Goal: Use online tool/utility: Utilize a website feature to perform a specific function

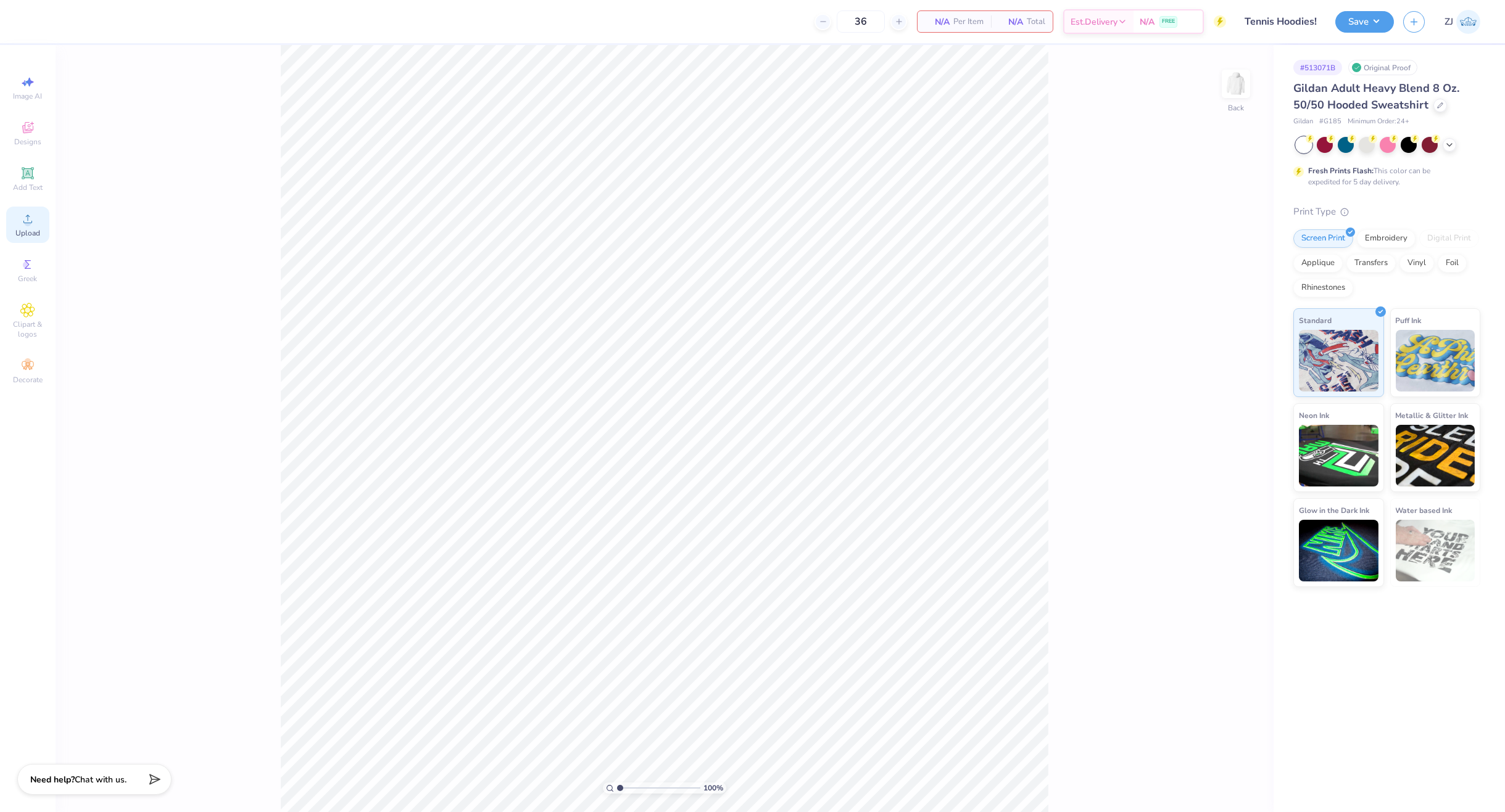
click at [25, 226] on div "Upload" at bounding box center [28, 225] width 43 height 36
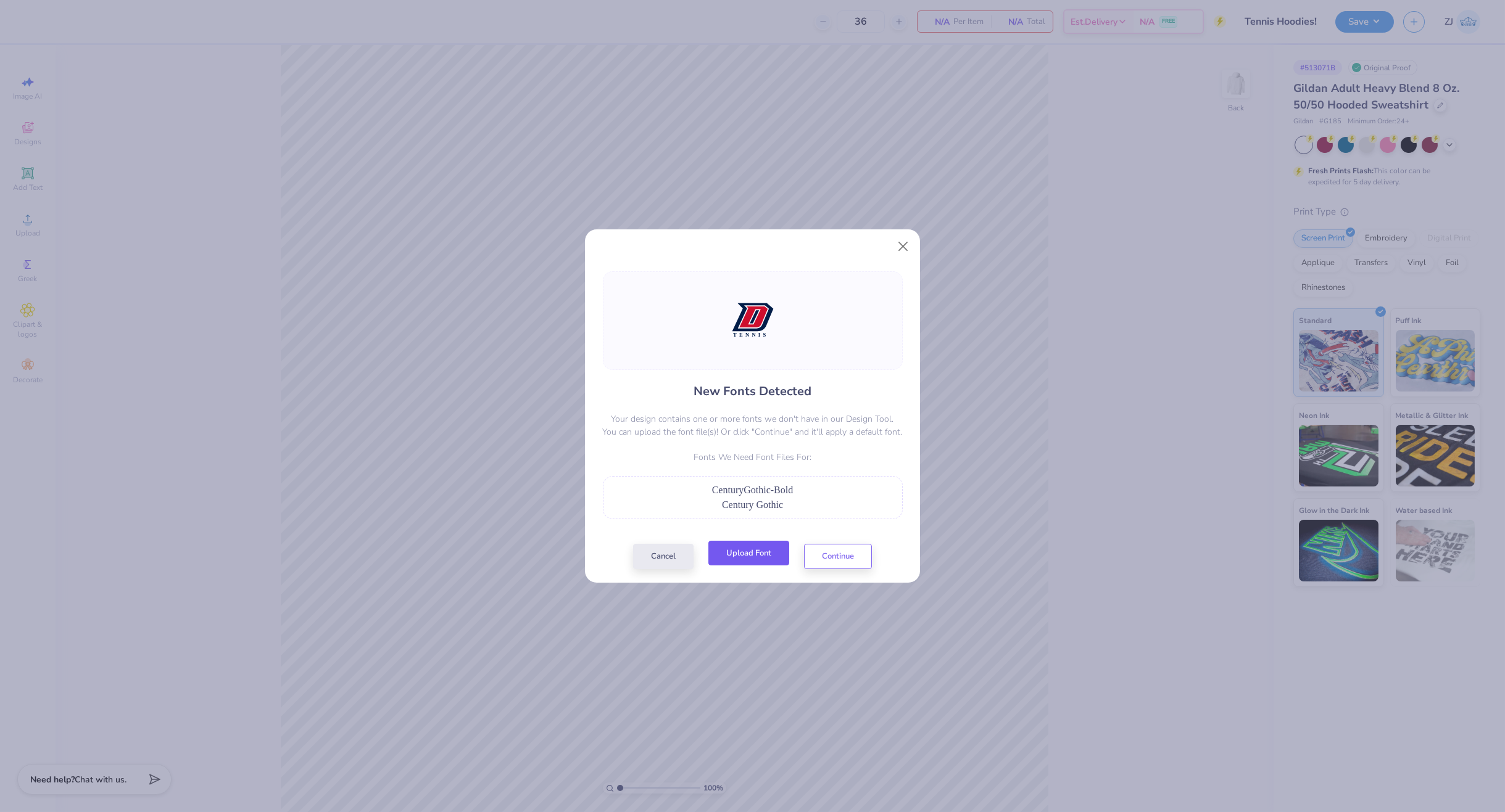
click at [739, 549] on button "Upload Font" at bounding box center [748, 553] width 81 height 25
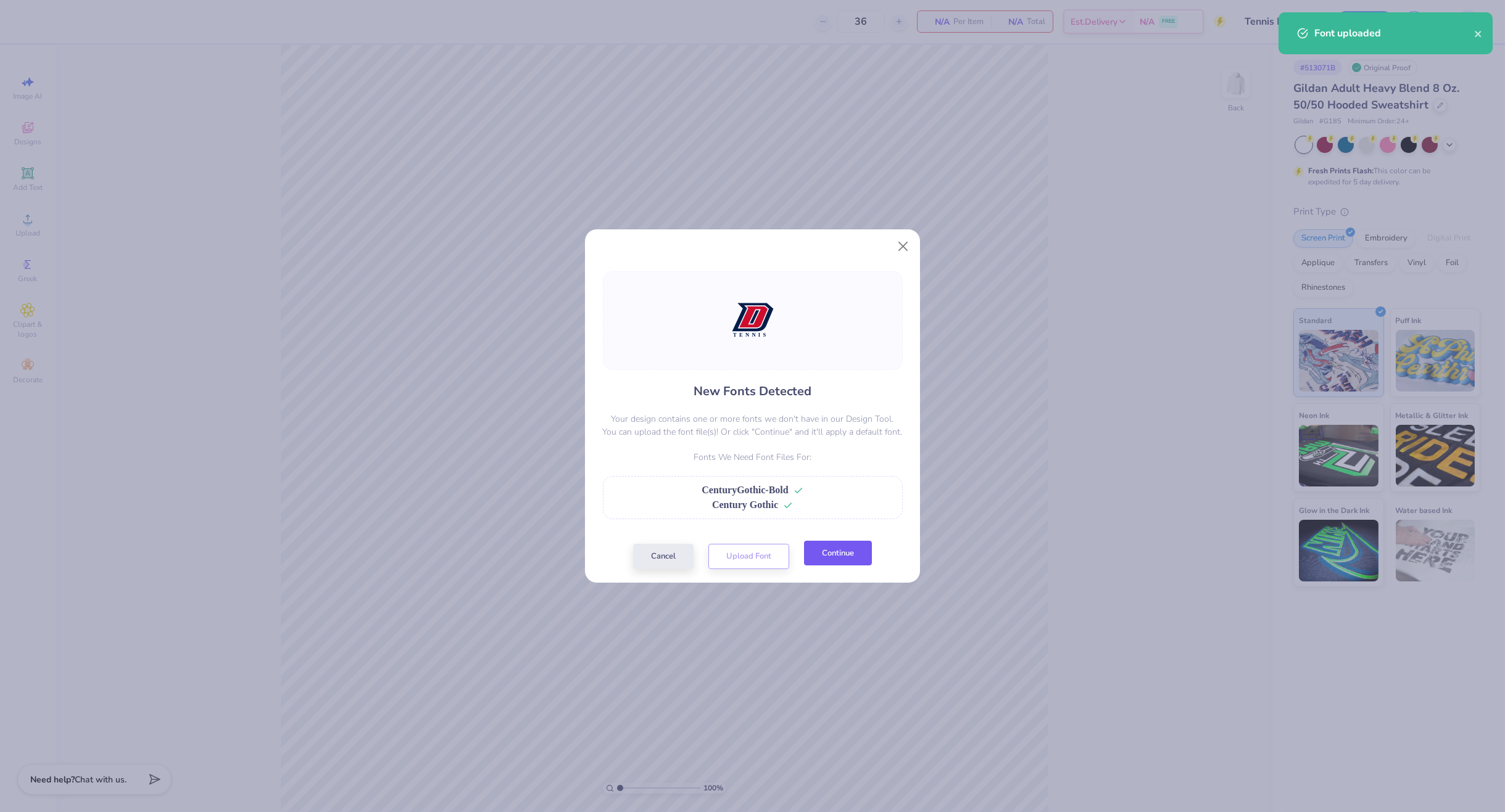
click at [841, 558] on button "Continue" at bounding box center [838, 553] width 68 height 25
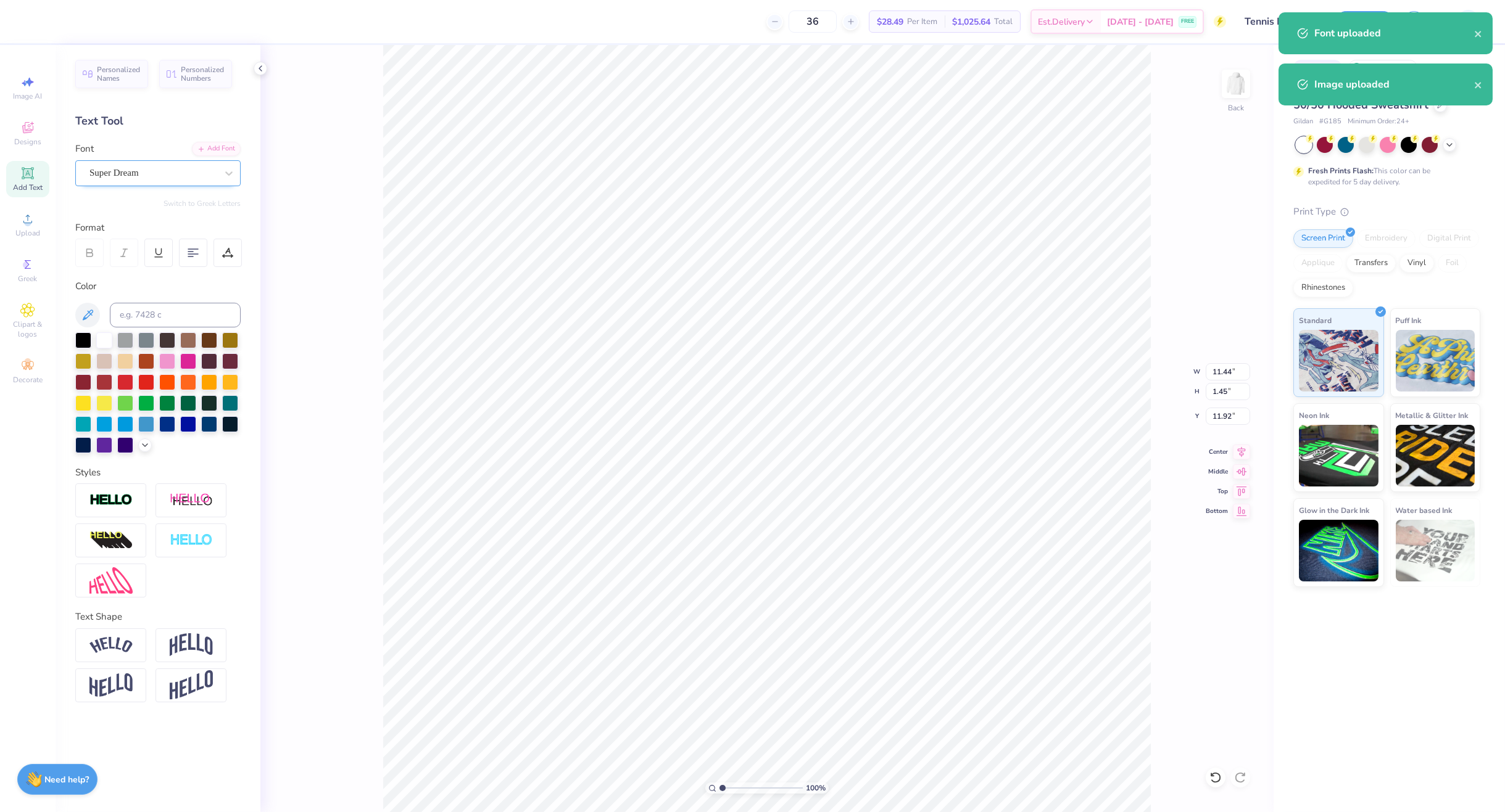
click at [136, 174] on div "Super Dream" at bounding box center [152, 173] width 129 height 19
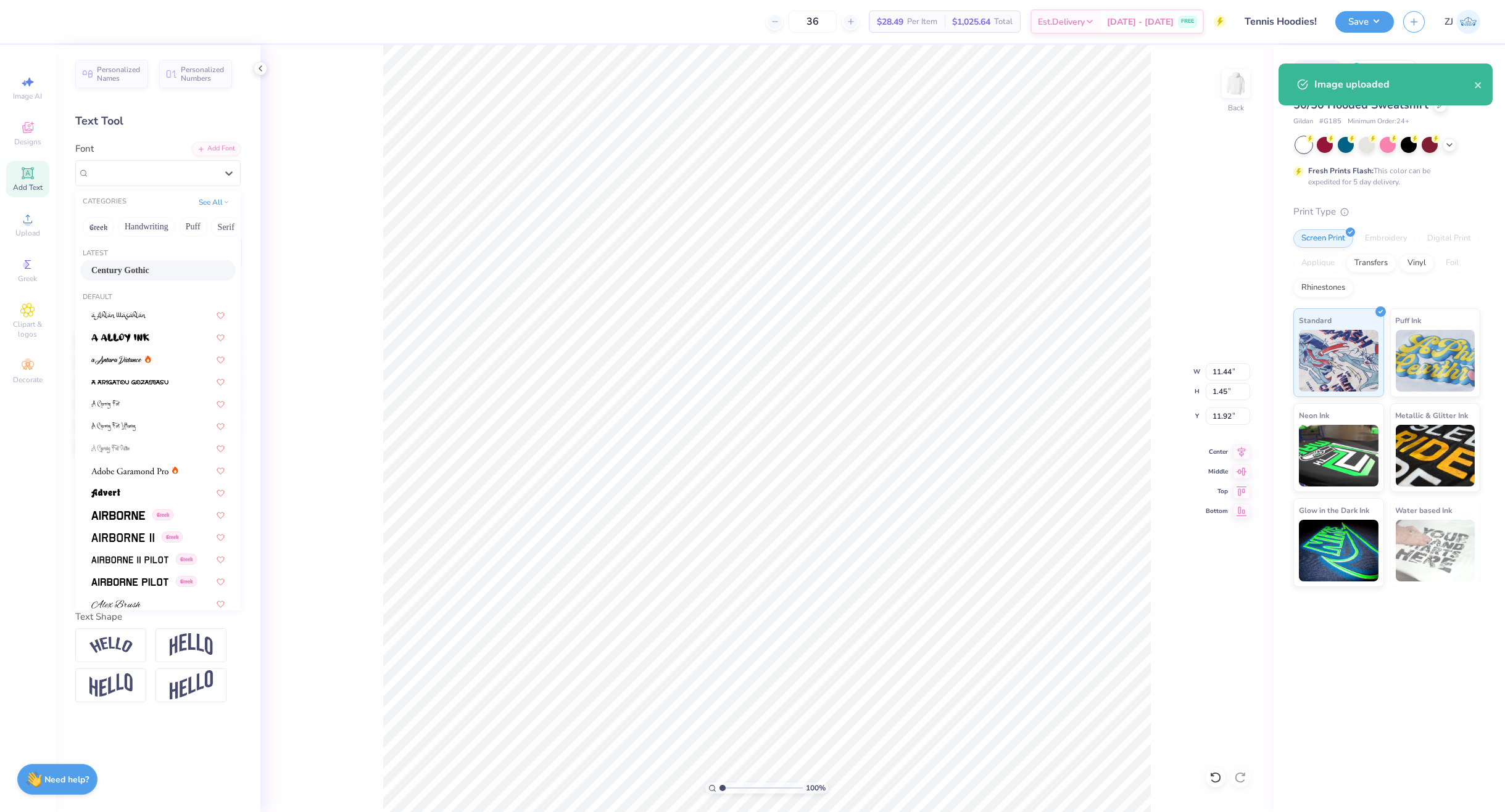
click at [121, 273] on span "Century Gothic" at bounding box center [120, 270] width 58 height 13
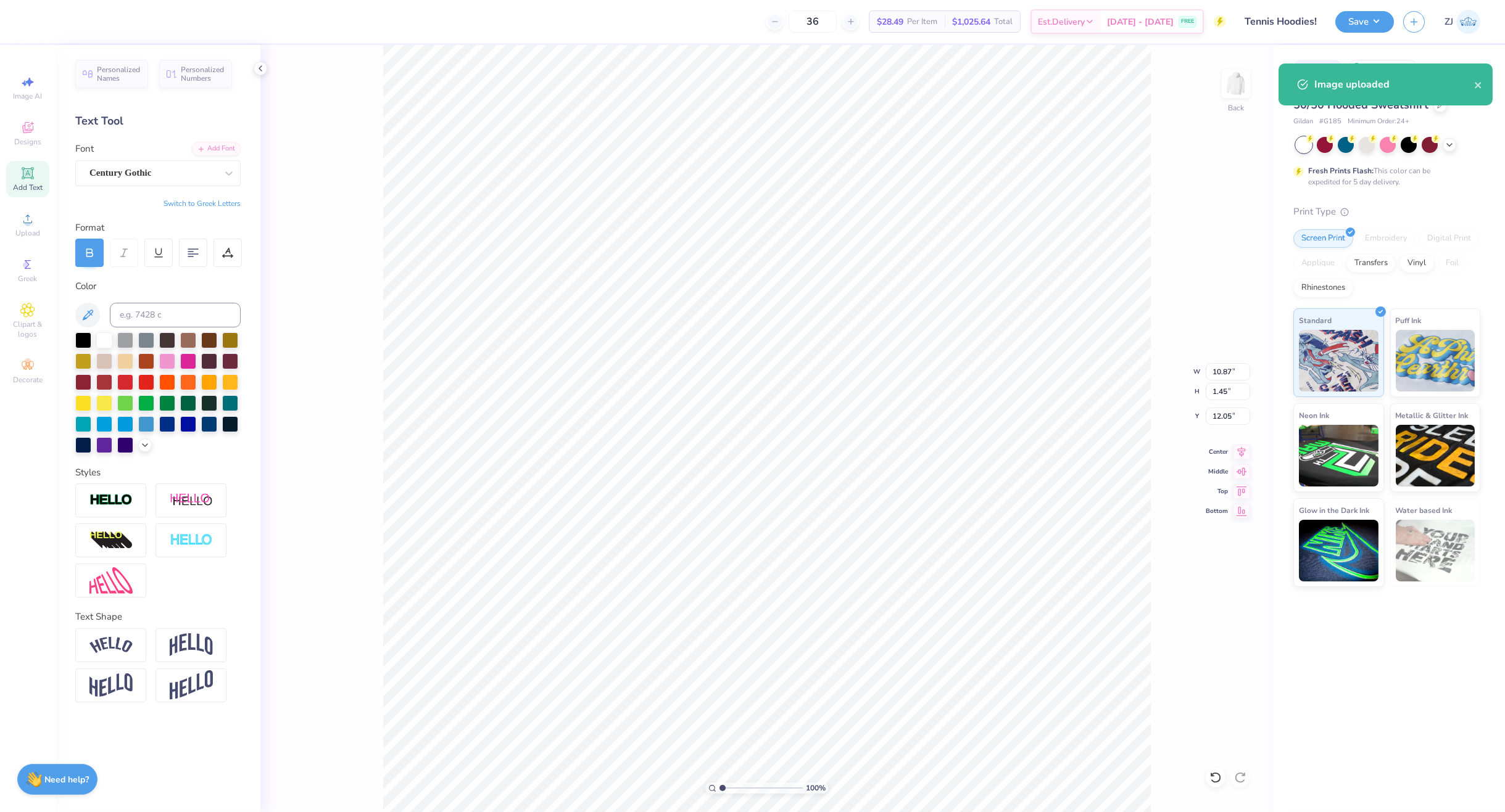
type input "10.87"
type input "12.05"
click at [1232, 372] on input "15.00" at bounding box center [1228, 372] width 44 height 17
type input "3.50"
type input "2.88"
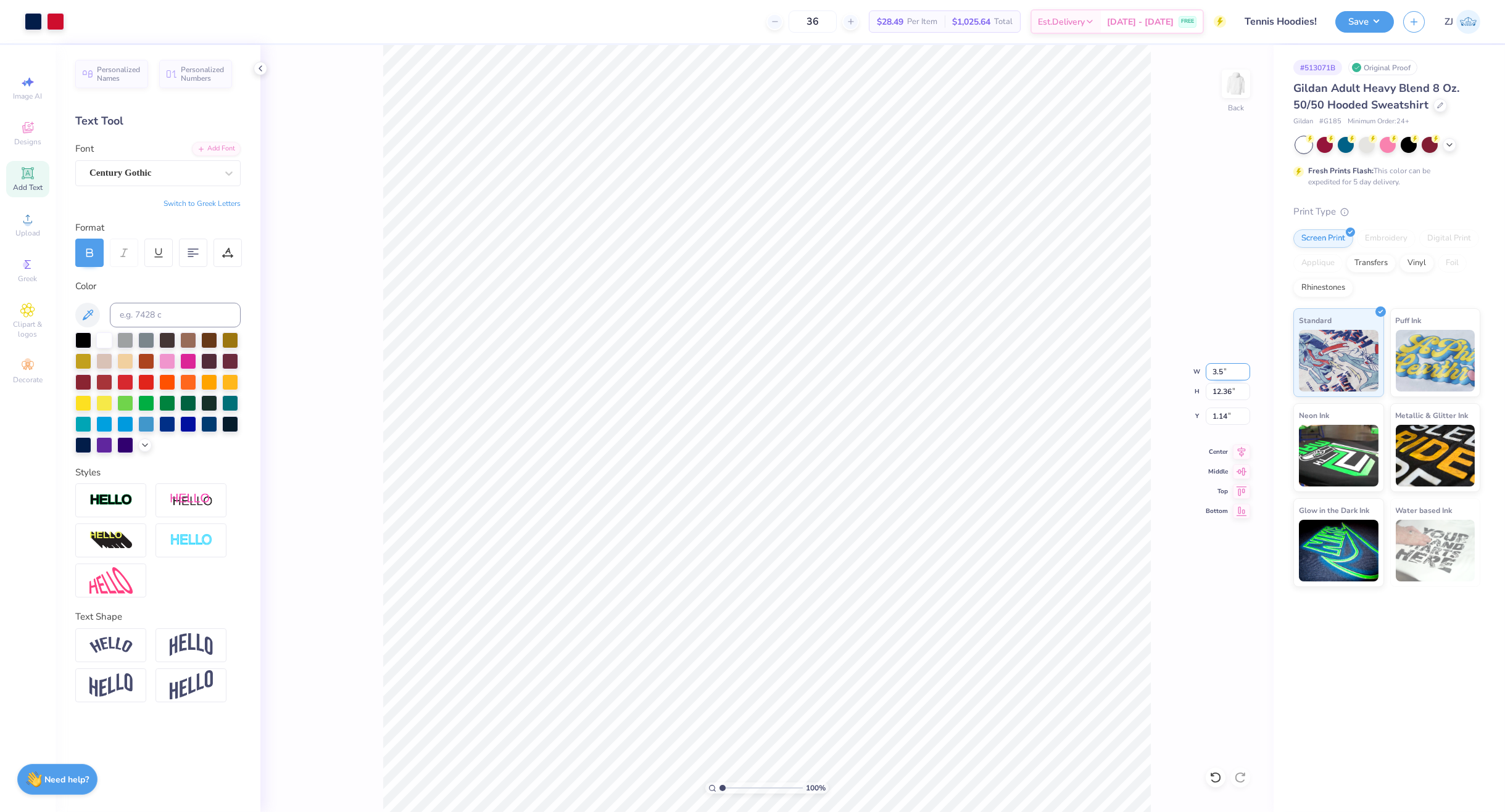
type input "5.88"
type input "3.00"
click at [1235, 88] on img at bounding box center [1236, 84] width 49 height 49
click at [34, 222] on icon at bounding box center [28, 219] width 15 height 15
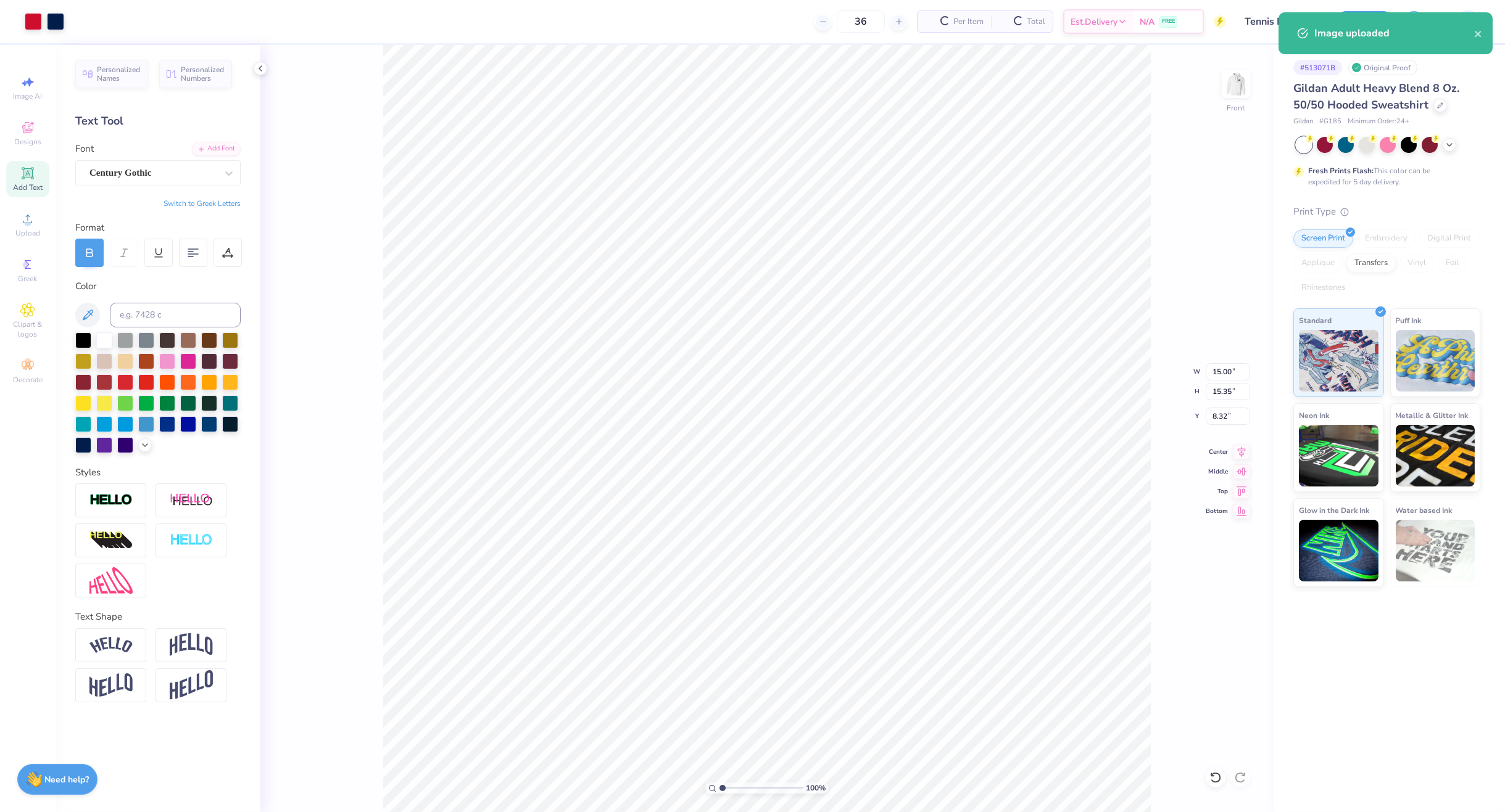
click at [1221, 359] on div "100 % Front W 15.00 15.00 " H 15.35 15.35 " Y 8.32 8.32 " Center Middle Top Bot…" at bounding box center [767, 428] width 1013 height 767
click at [1226, 364] on div "100 % Front W 15.00 H 15.35 Y 8.32 Center Middle Top Bottom" at bounding box center [767, 428] width 1013 height 767
click at [1226, 366] on input "15.00" at bounding box center [1228, 372] width 44 height 17
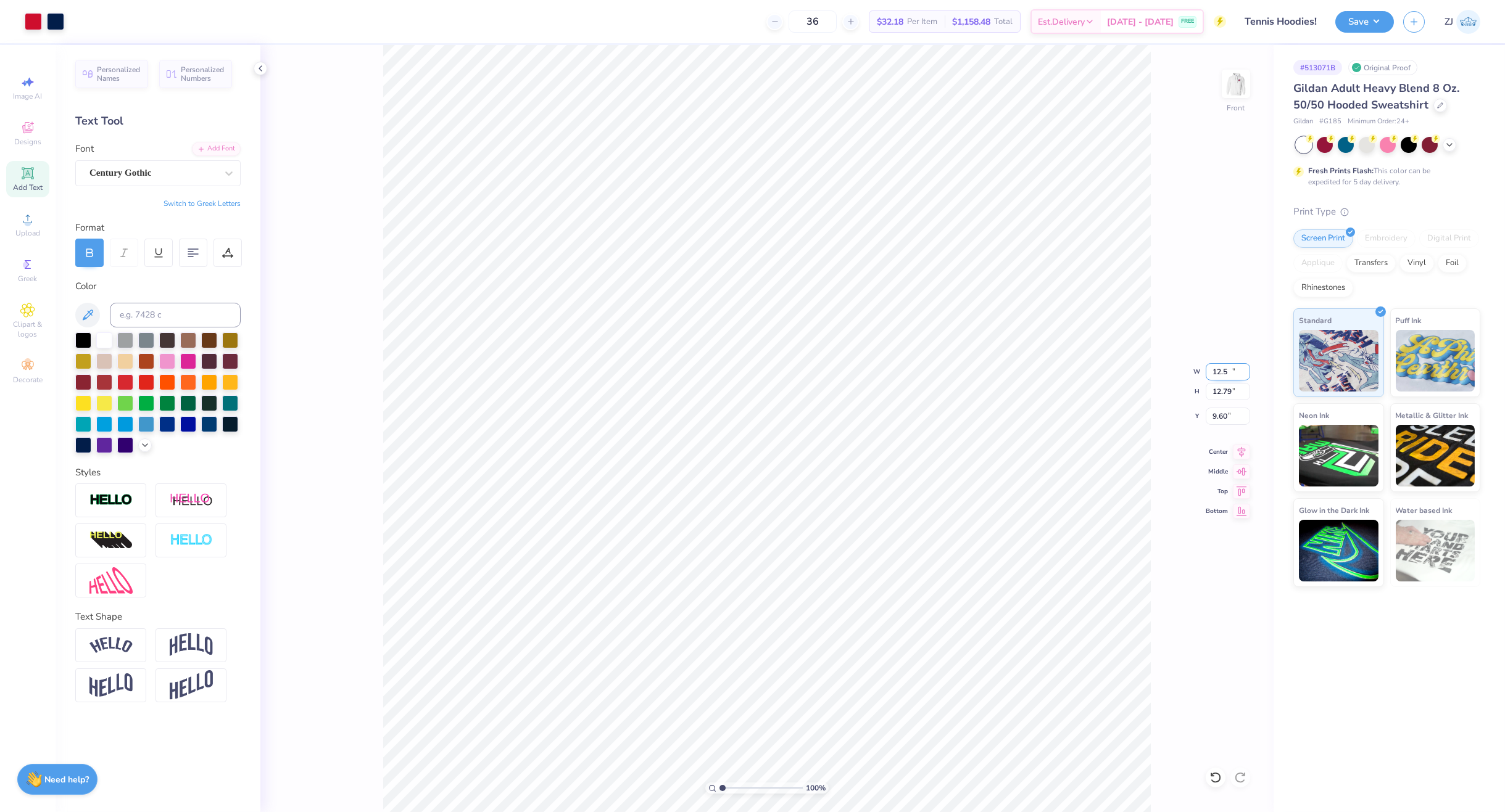
type input "12.50"
type input "12.79"
type input "9.61"
click at [1241, 412] on input "9.61" at bounding box center [1228, 417] width 44 height 17
click at [154, 180] on div at bounding box center [152, 173] width 127 height 17
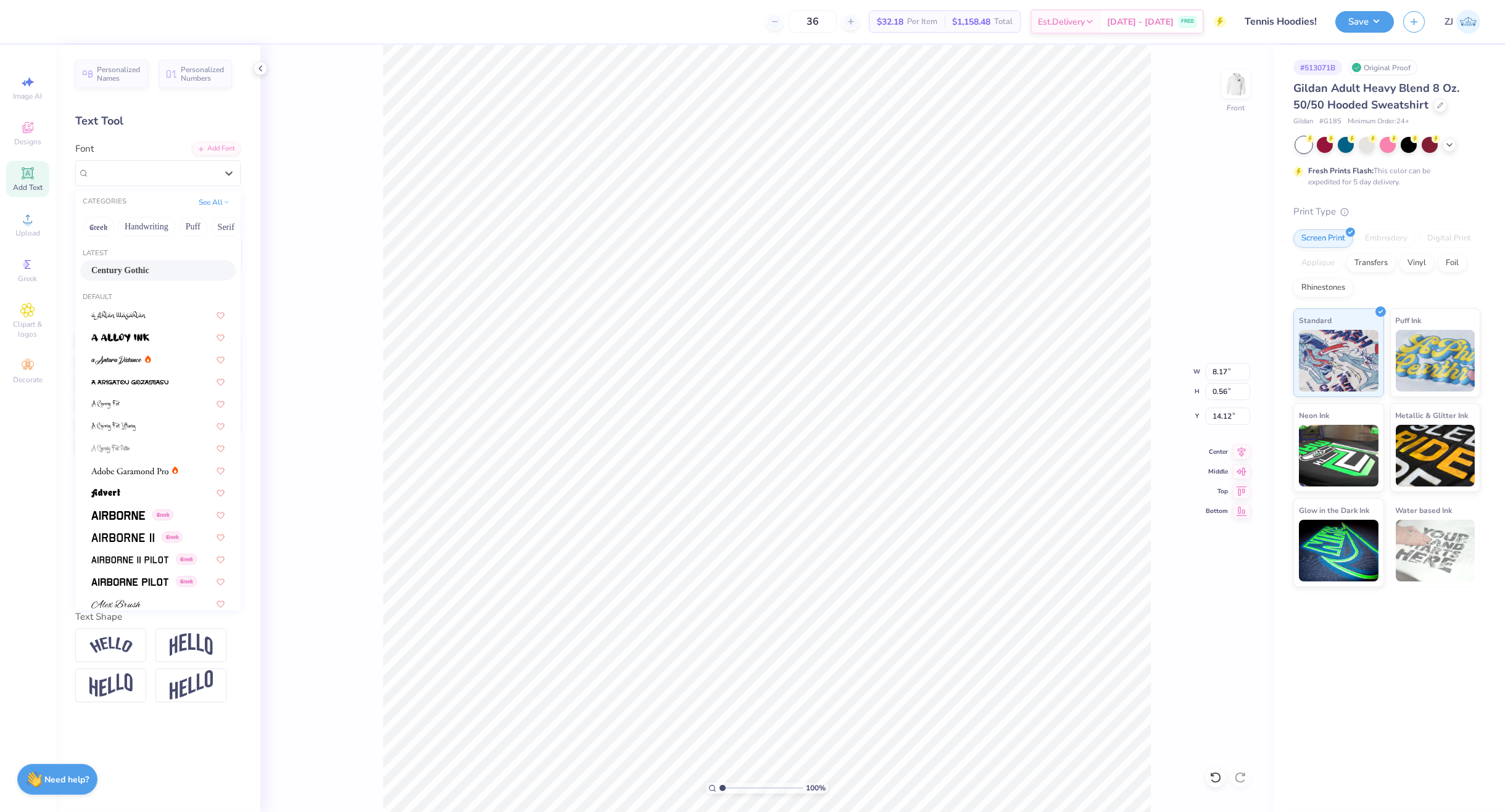
click at [142, 268] on span "Century Gothic" at bounding box center [120, 270] width 58 height 13
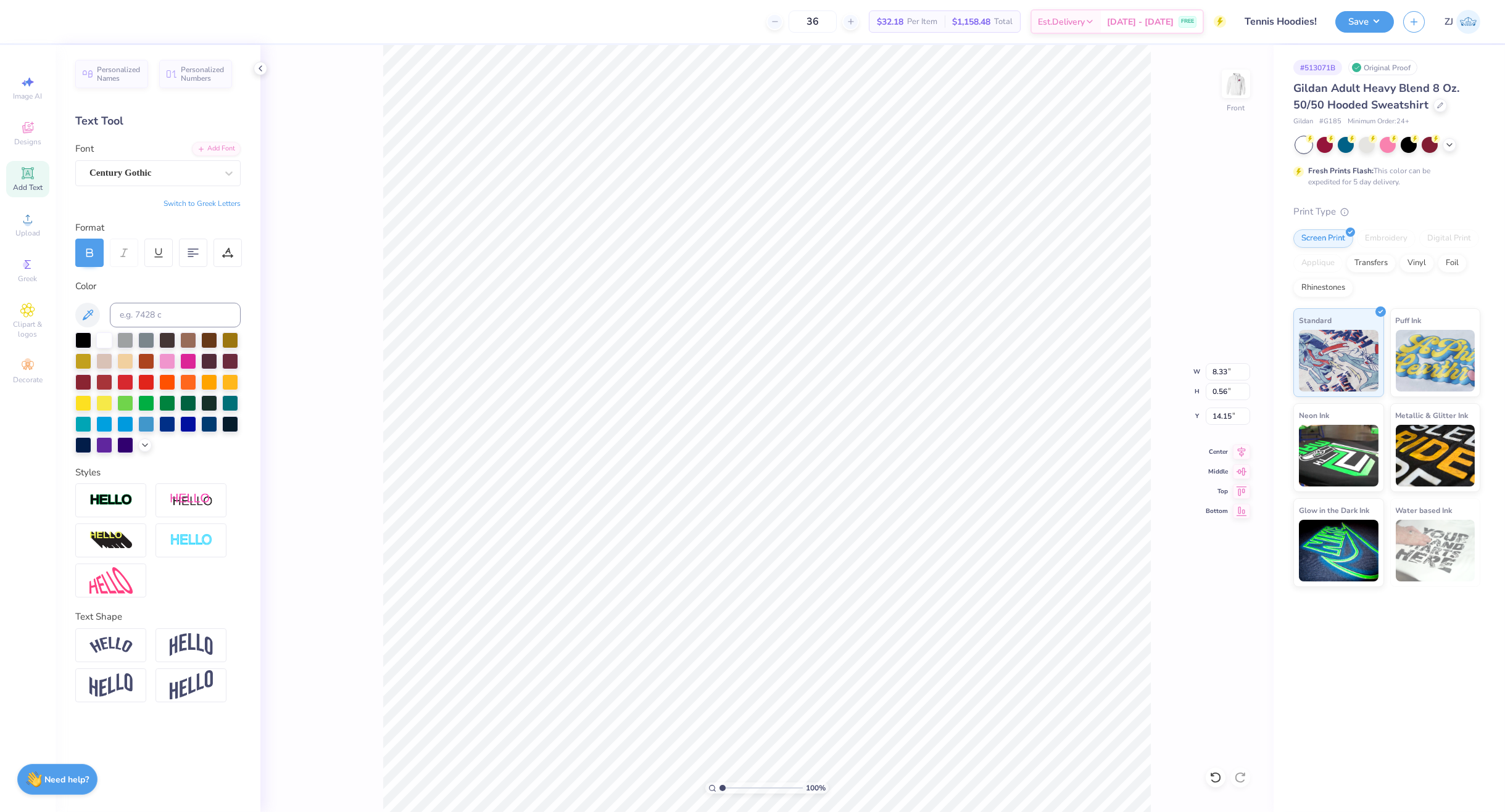
type input "8.33"
type input "14.15"
type input "8.33"
type input "0.56"
type input "14.15"
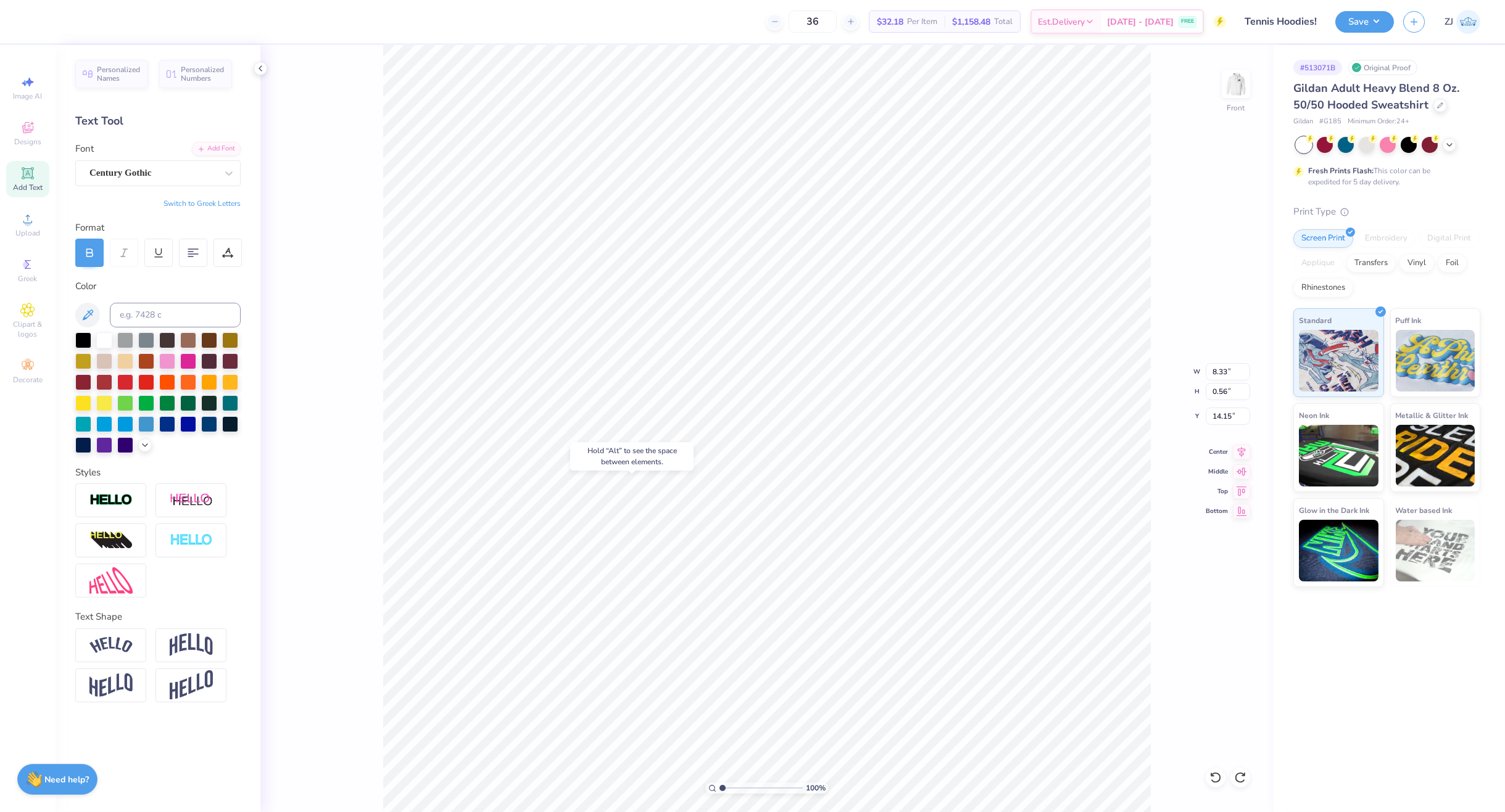
type input "8.17"
type input "14.12"
click at [1224, 368] on input "15.00" at bounding box center [1228, 372] width 44 height 17
type input "12.50"
type input "12.79"
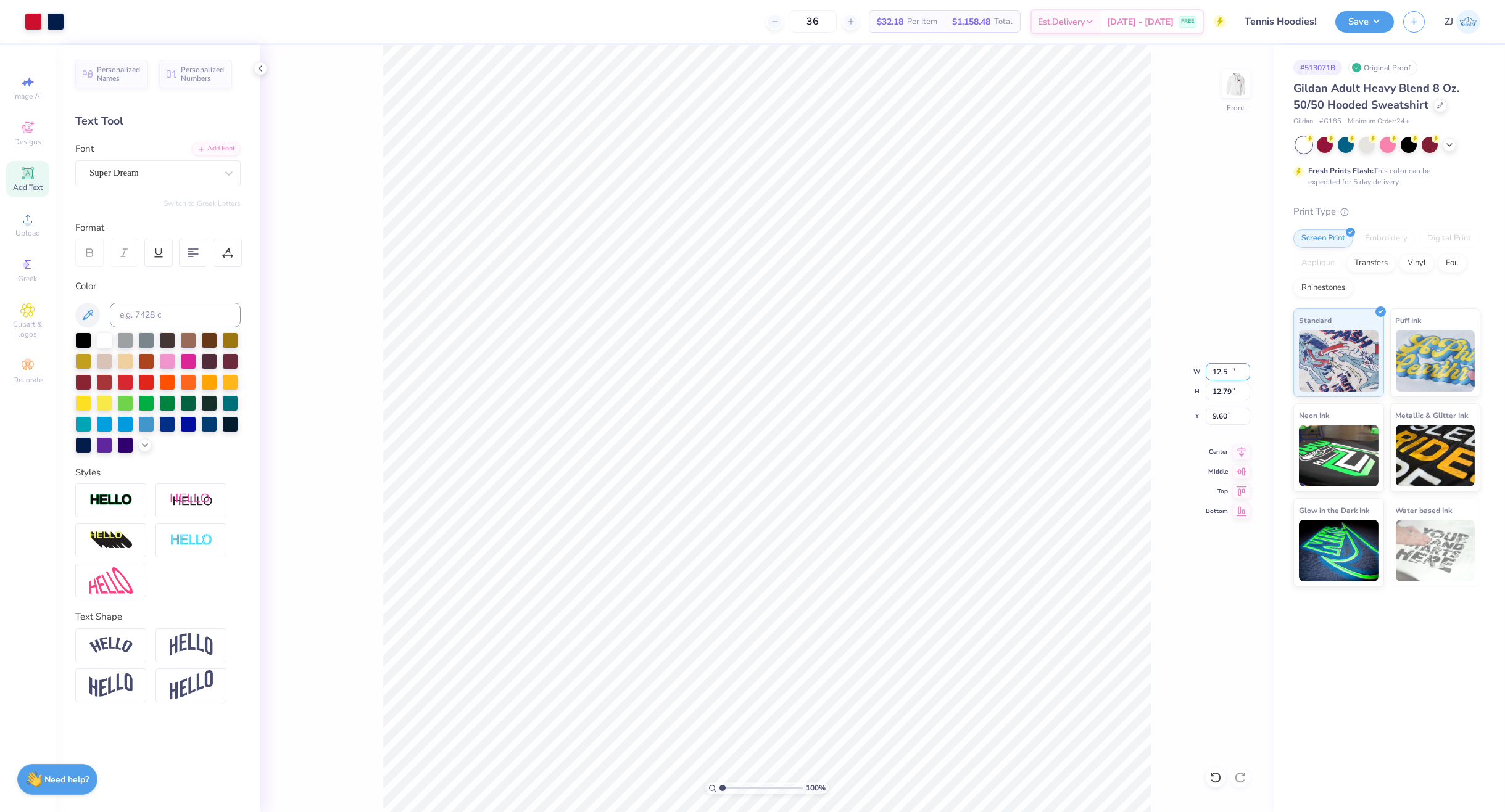
type input "9.60"
click at [169, 167] on div "Super Dream" at bounding box center [152, 173] width 129 height 19
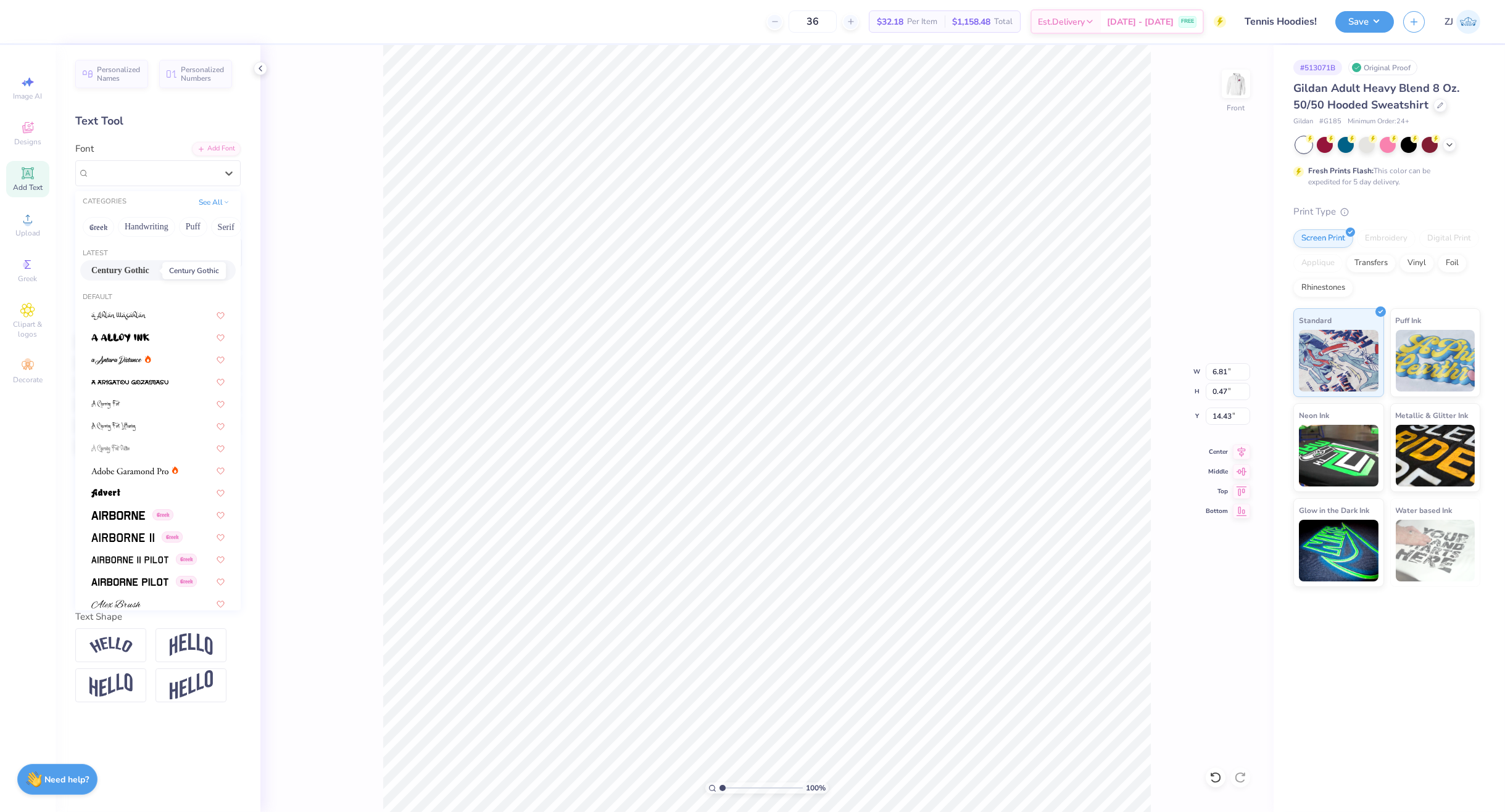
click at [124, 269] on span "Century Gothic" at bounding box center [120, 270] width 58 height 13
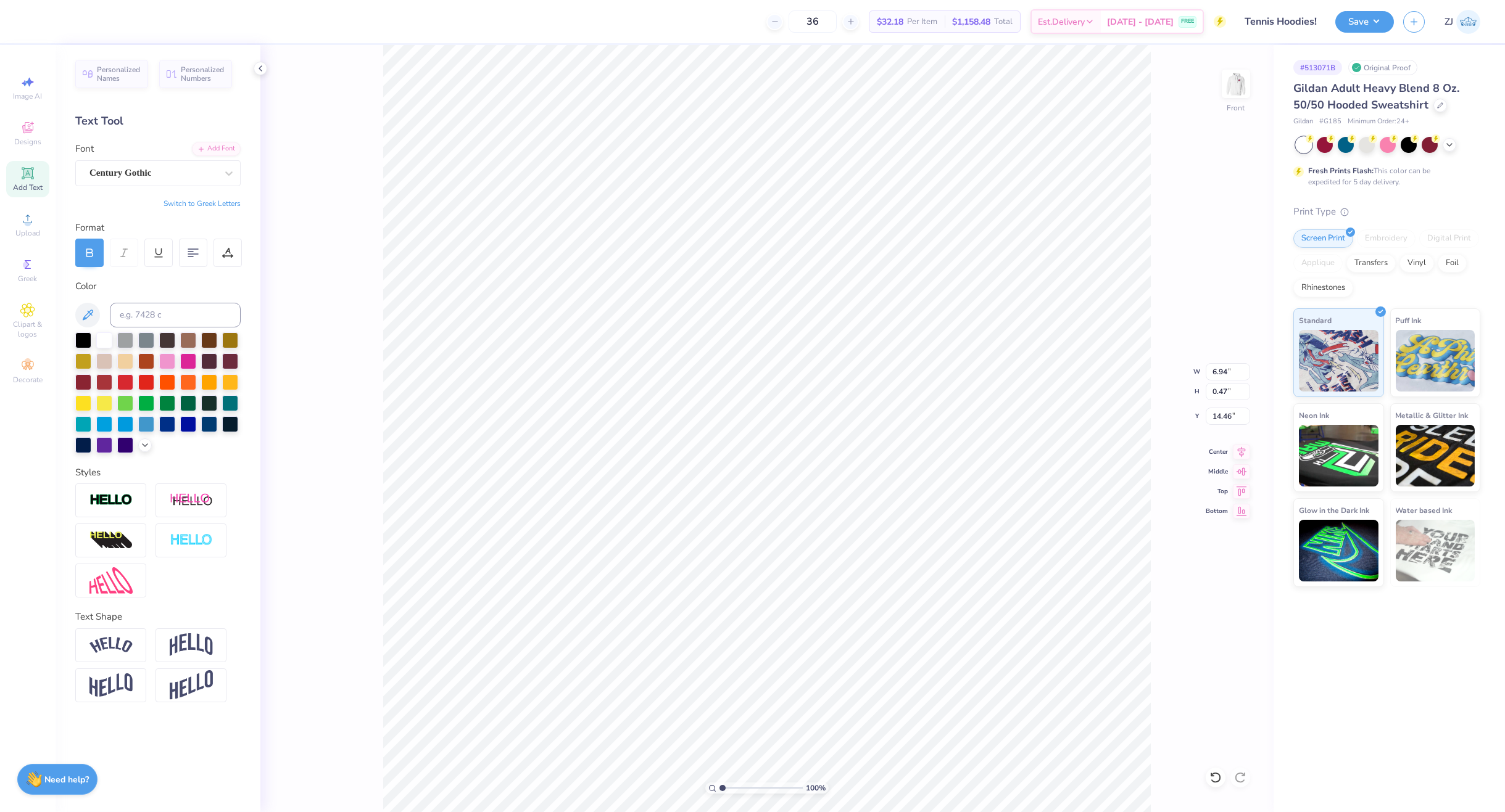
type input "6.94"
type input "14.46"
click at [1219, 419] on input "9.60" at bounding box center [1228, 417] width 44 height 17
type input "6.00"
click at [1356, 20] on button "Save" at bounding box center [1364, 20] width 59 height 22
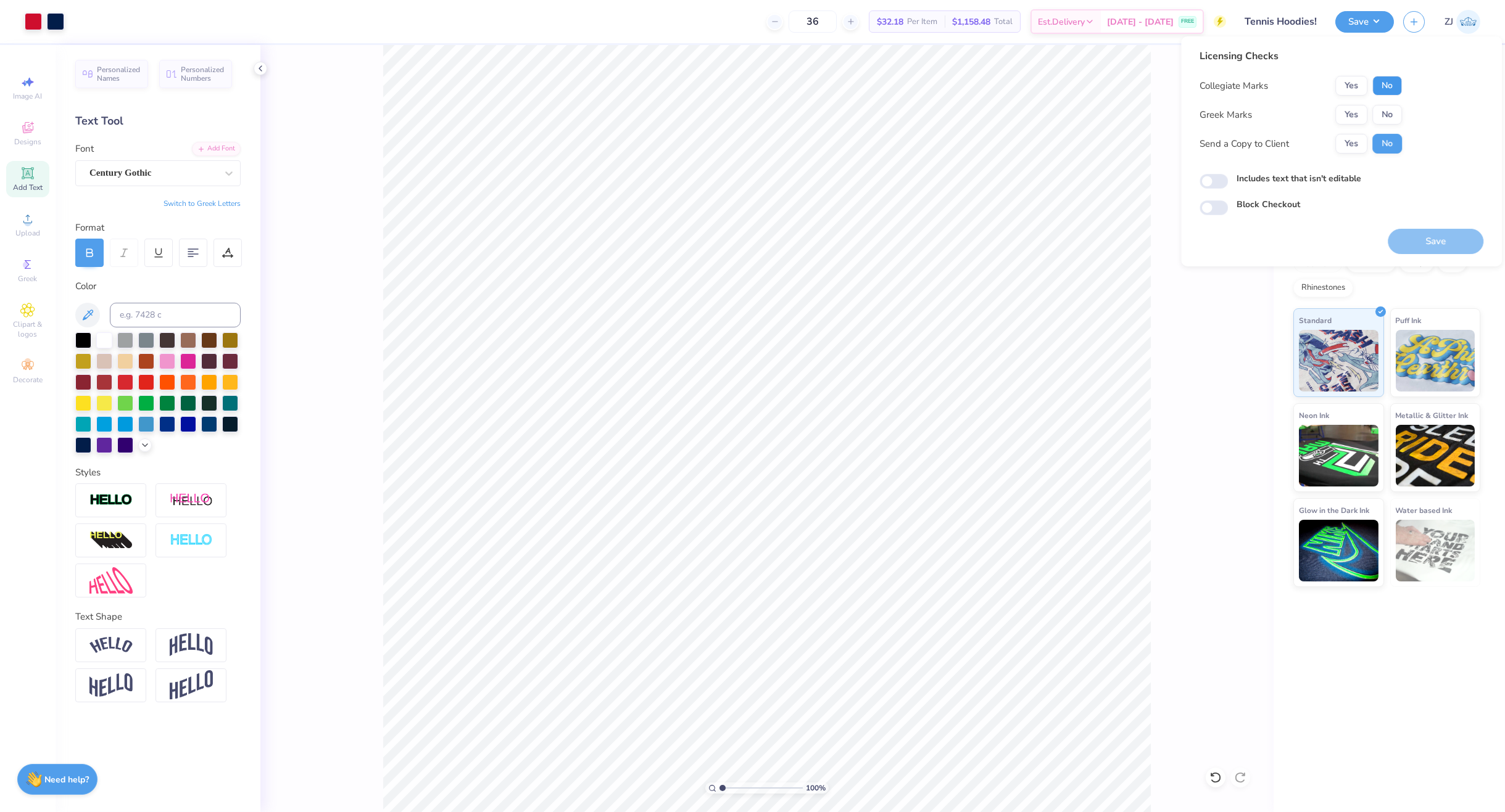
click at [1382, 81] on button "No" at bounding box center [1387, 86] width 29 height 20
click at [1392, 113] on button "No" at bounding box center [1387, 115] width 29 height 20
click at [1204, 189] on div "Licensing Checks Collegiate Marks Yes No Greek Marks Yes No Send a Copy to Clie…" at bounding box center [1341, 132] width 284 height 167
drag, startPoint x: 1220, startPoint y: 179, endPoint x: 1191, endPoint y: 176, distance: 29.2
click at [1219, 179] on input "Includes text that isn't editable" at bounding box center [1213, 181] width 28 height 15
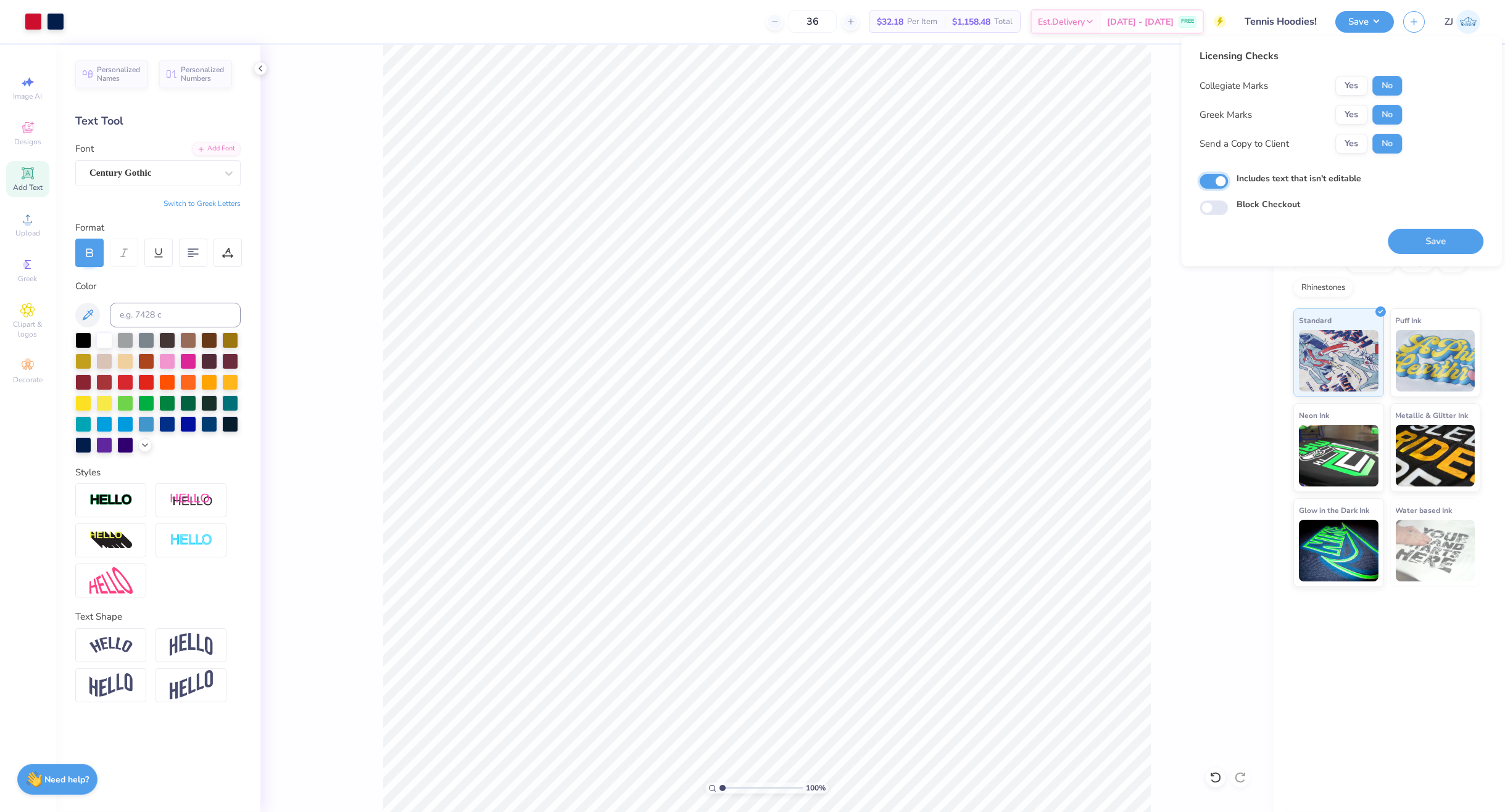
checkbox input "true"
click at [1438, 237] on button "Save" at bounding box center [1435, 241] width 96 height 25
click at [1356, 147] on button "Yes" at bounding box center [1351, 144] width 32 height 20
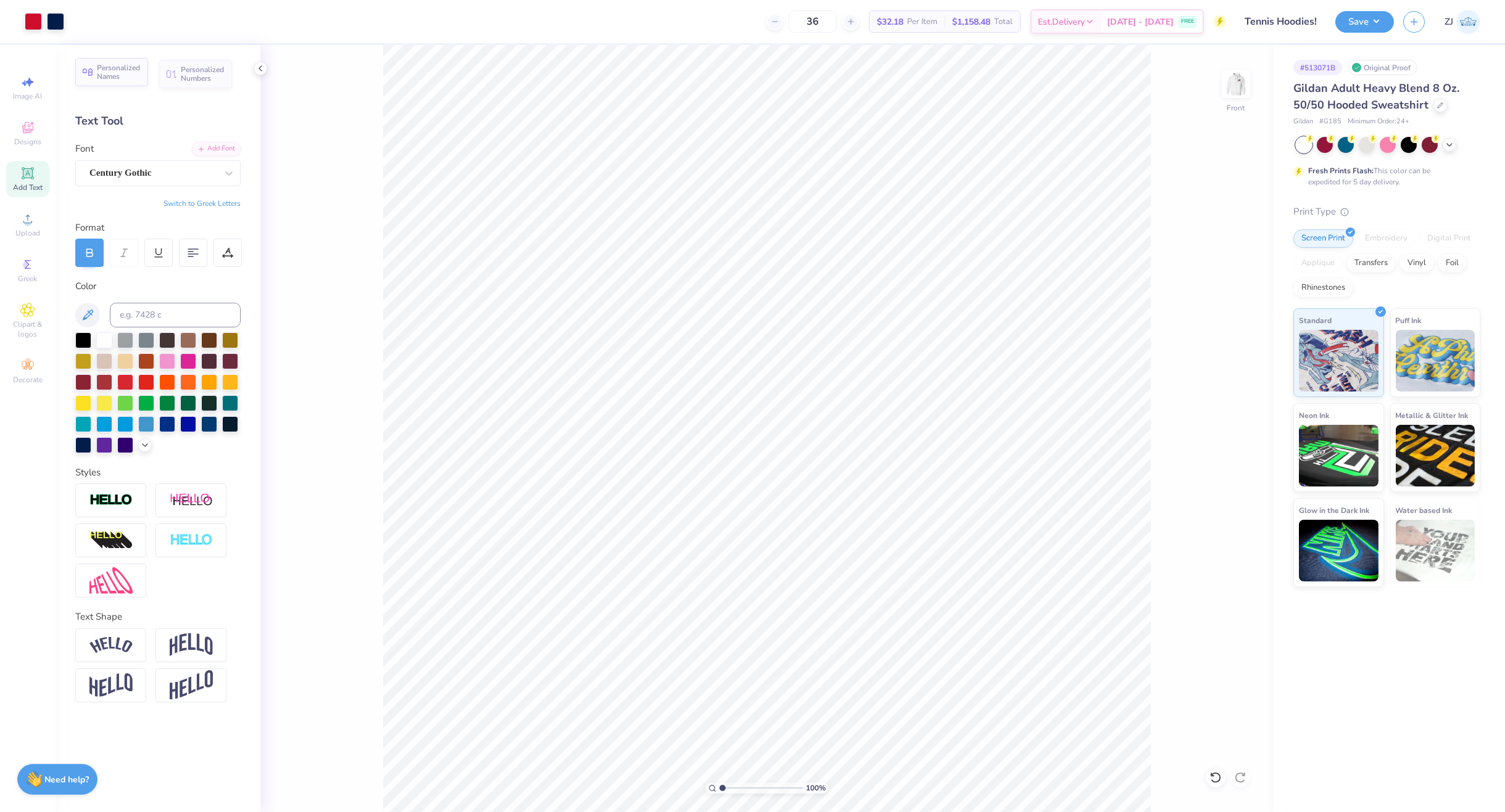
click at [96, 73] on div "Personalized Names" at bounding box center [111, 72] width 72 height 28
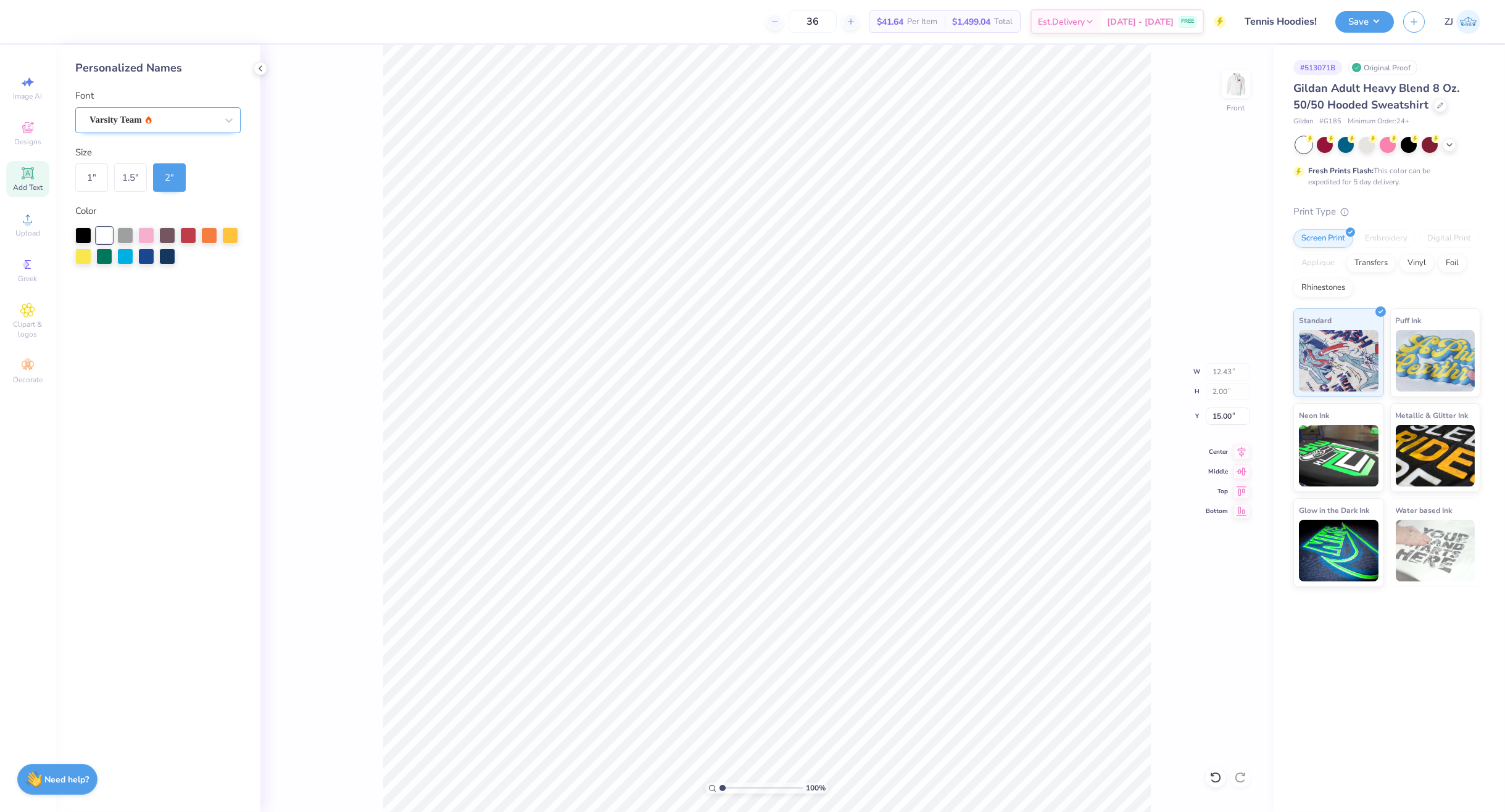
click at [188, 125] on div "Varsity Team" at bounding box center [152, 120] width 129 height 19
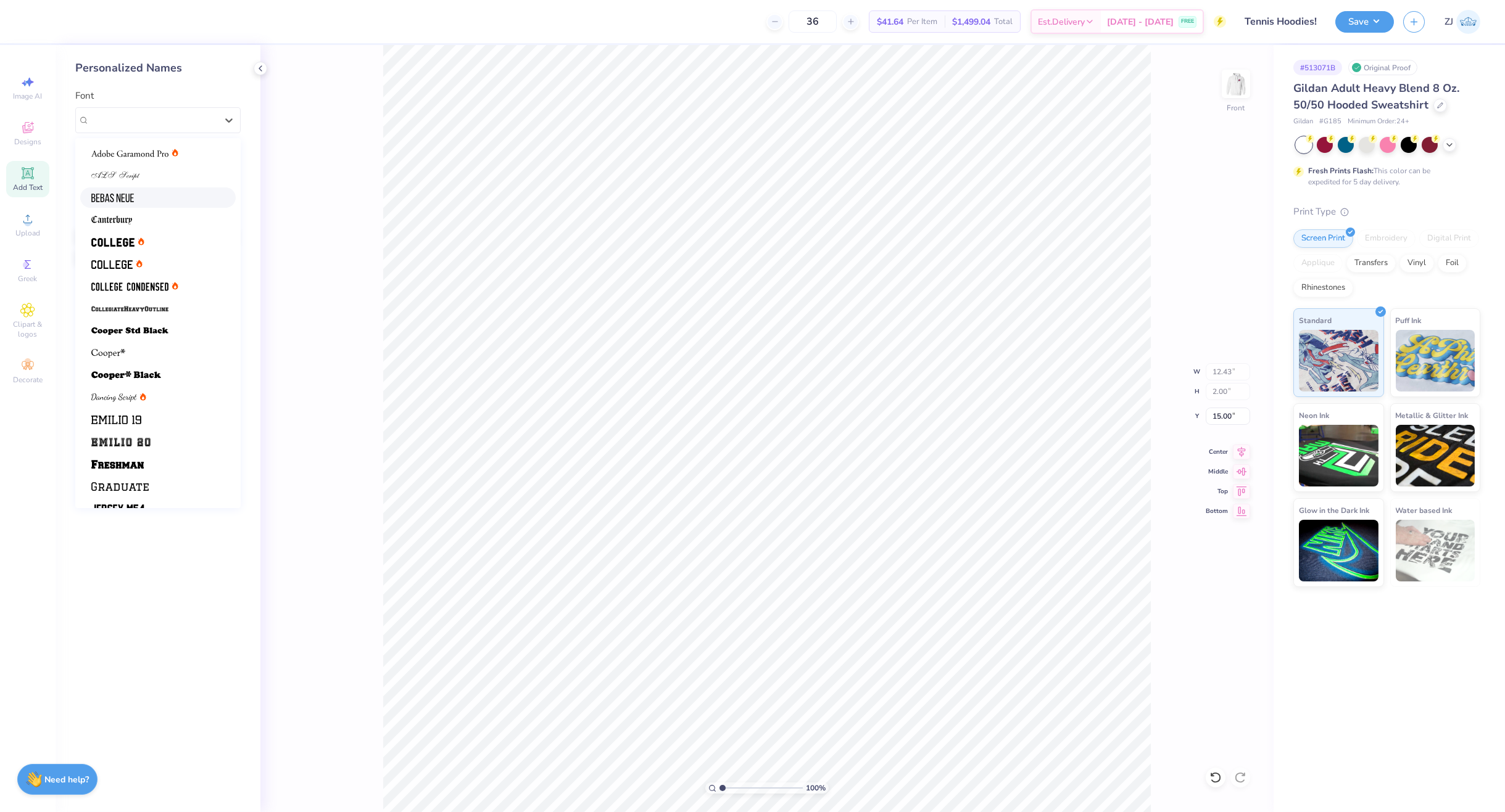
click at [110, 194] on img at bounding box center [112, 198] width 42 height 9
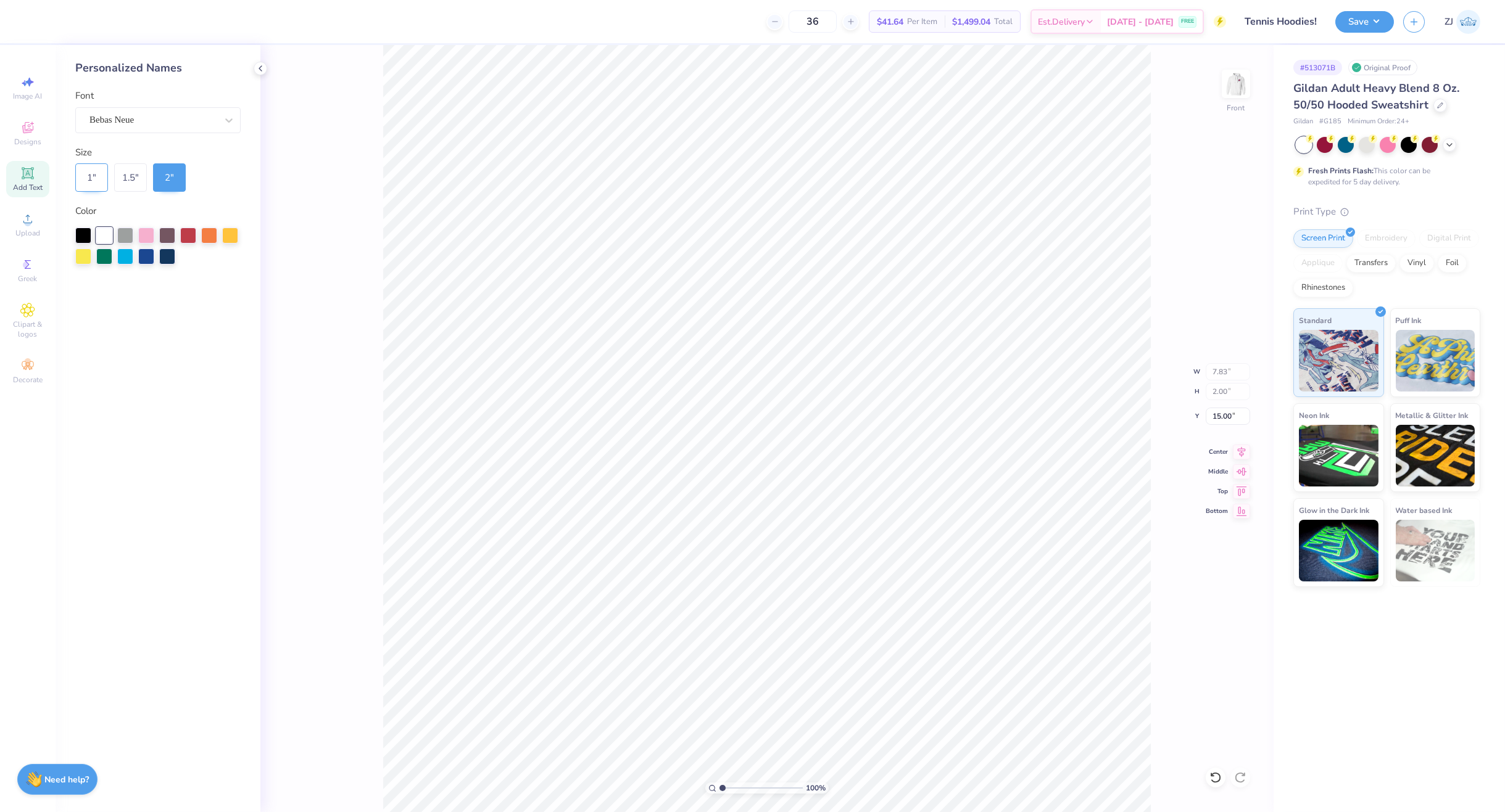
click at [81, 186] on div "1 "" at bounding box center [91, 177] width 32 height 28
type input "3.91"
type input "1.00"
type input "15.50"
click at [162, 257] on div at bounding box center [168, 255] width 16 height 16
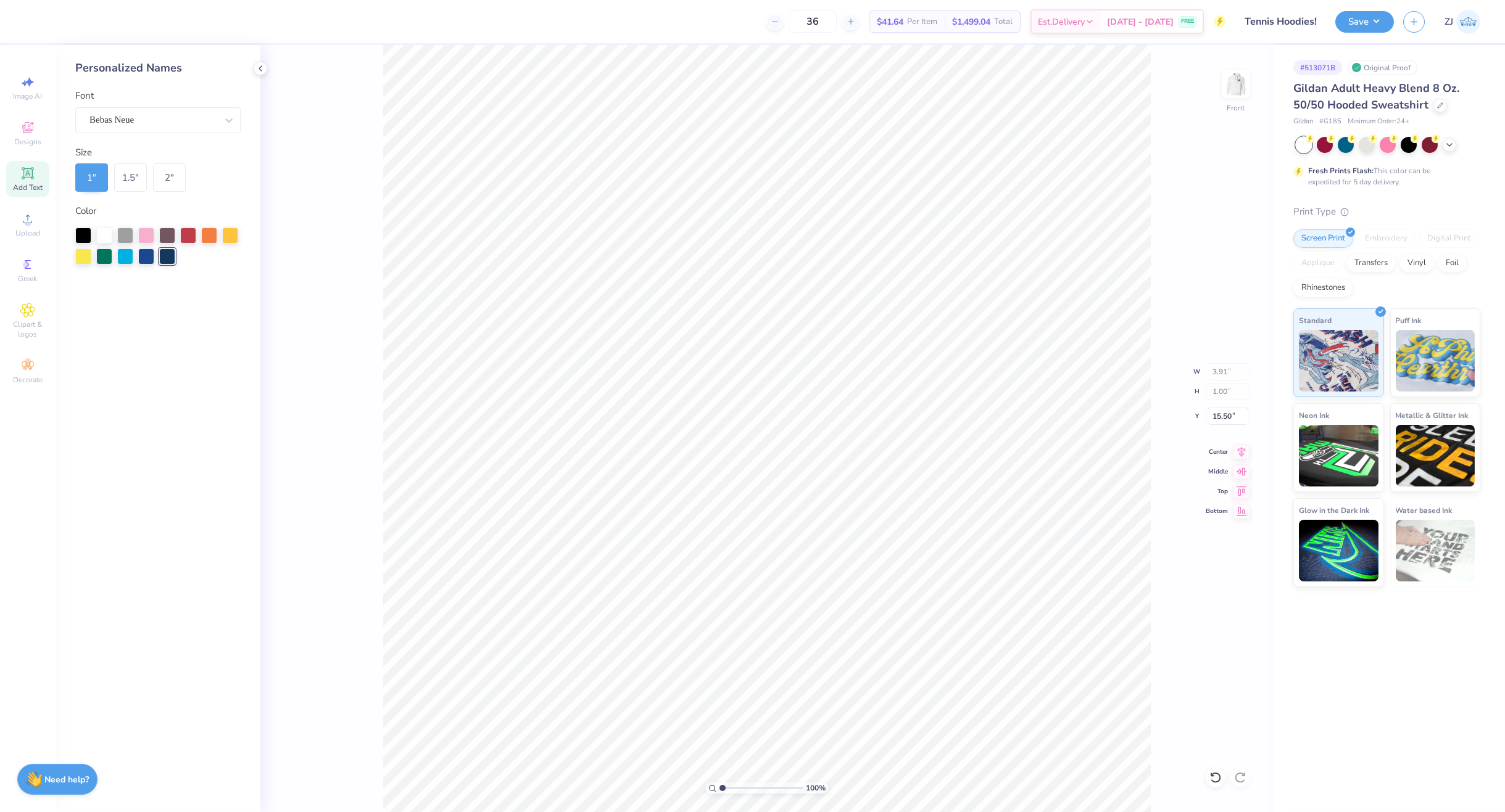
type input "12.50"
type input "12.79"
type input "6.00"
click at [1233, 413] on input "15.50" at bounding box center [1228, 417] width 44 height 17
type input "6.00"
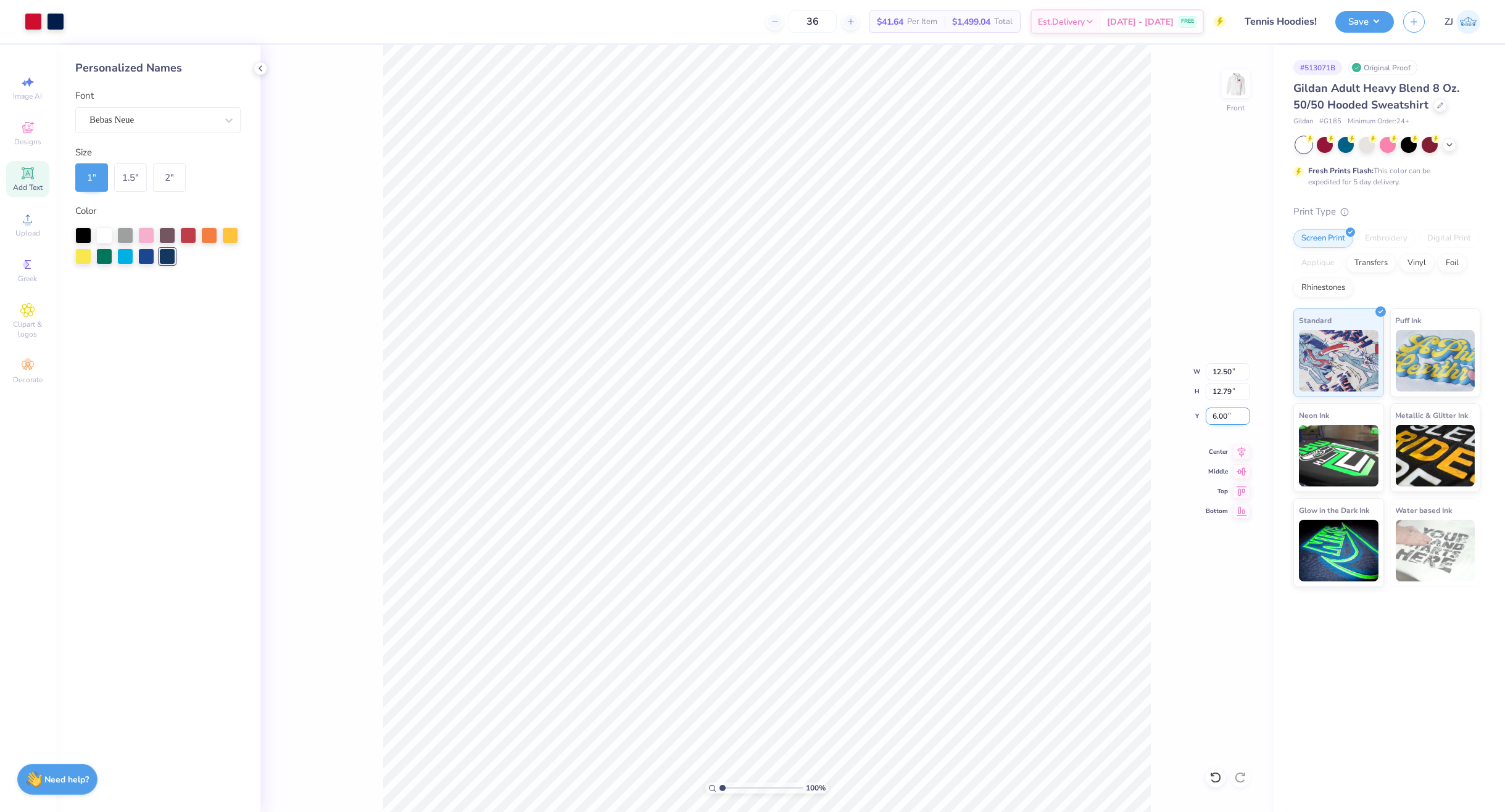
click at [1231, 413] on input "6.00" at bounding box center [1228, 417] width 44 height 17
click at [1221, 415] on input "7.00" at bounding box center [1228, 417] width 44 height 17
type input "7.25"
click at [1237, 449] on icon at bounding box center [1241, 450] width 18 height 15
click at [187, 236] on div at bounding box center [188, 234] width 16 height 16
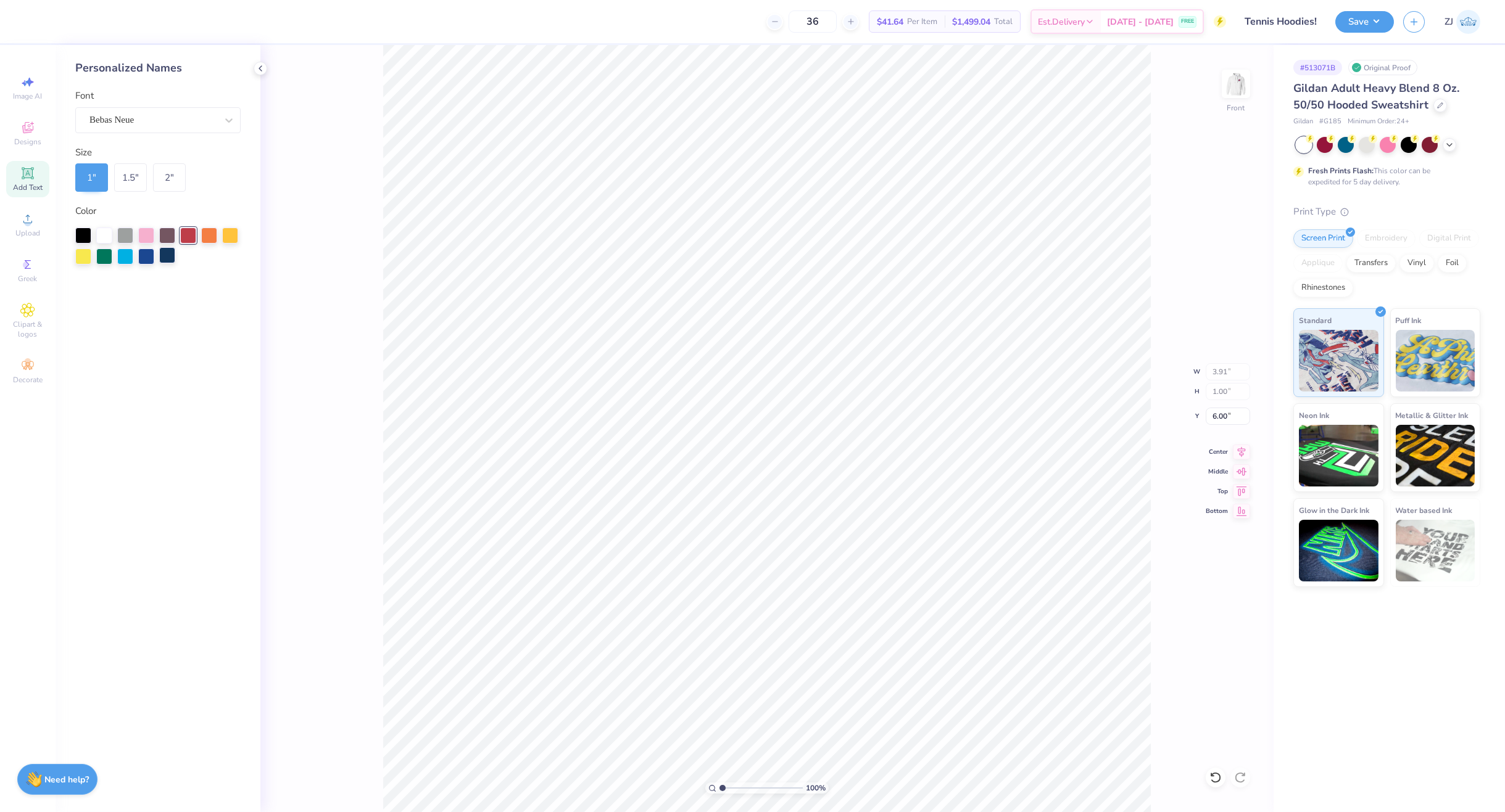
click at [168, 260] on div at bounding box center [168, 255] width 16 height 16
click at [1369, 25] on button "Save" at bounding box center [1364, 20] width 59 height 22
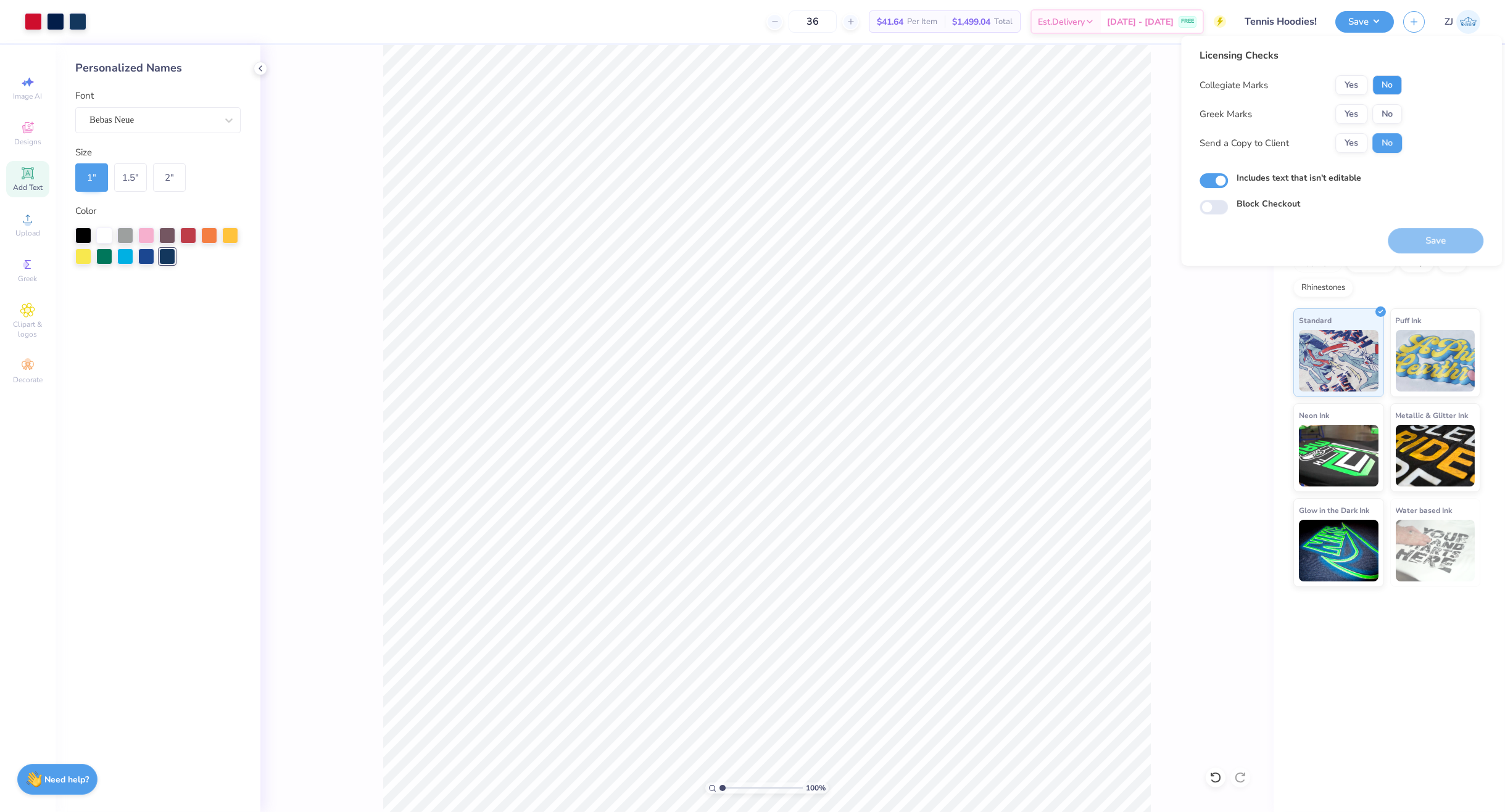
click at [1392, 88] on button "No" at bounding box center [1387, 85] width 29 height 20
click at [1391, 106] on button "No" at bounding box center [1387, 114] width 29 height 20
click at [1341, 140] on button "Yes" at bounding box center [1351, 143] width 32 height 20
click at [1452, 240] on button "Save" at bounding box center [1435, 240] width 96 height 25
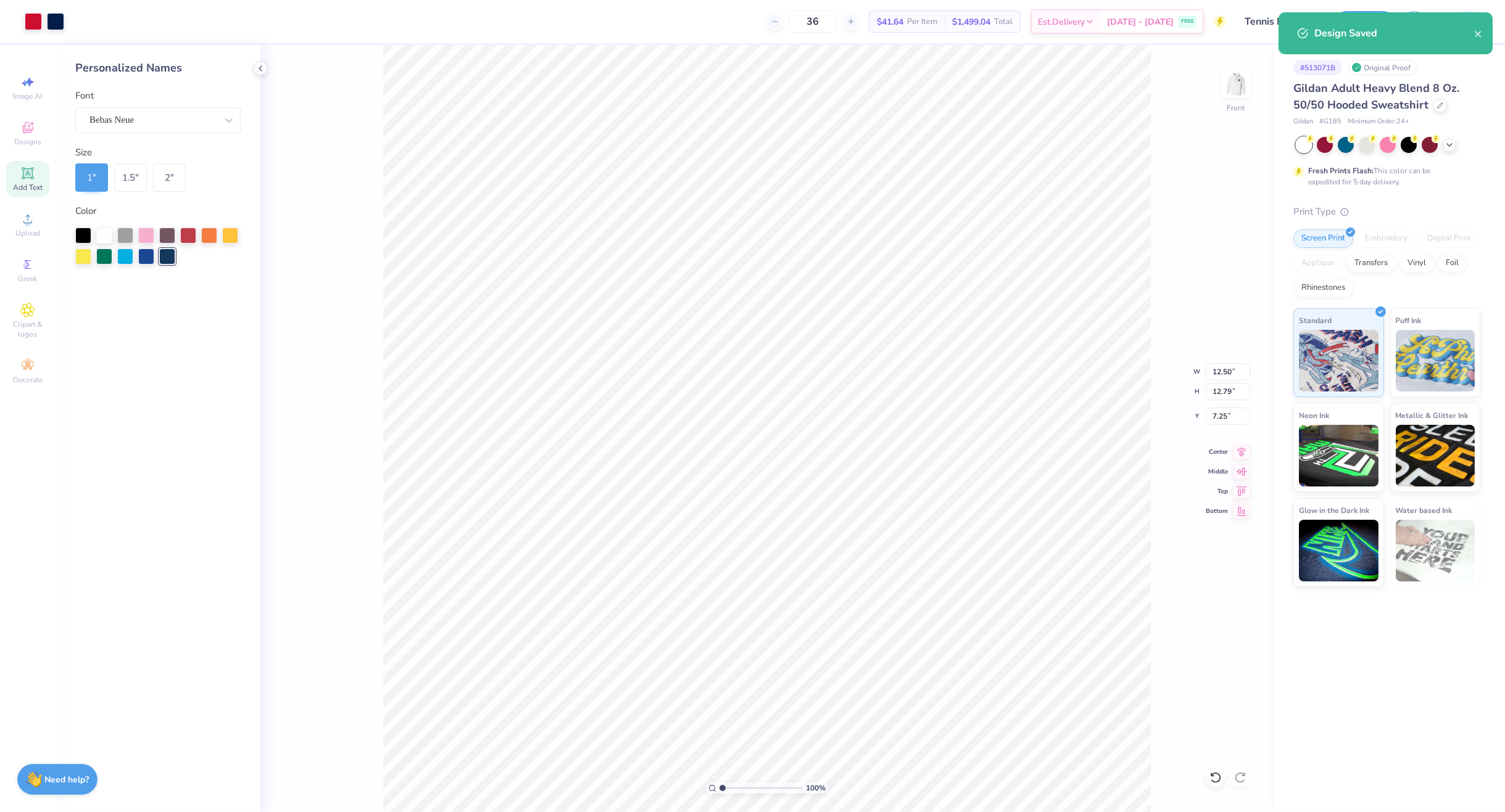
type input "3.91"
type input "1.00"
type input "20.57"
type input "12.50"
type input "12.79"
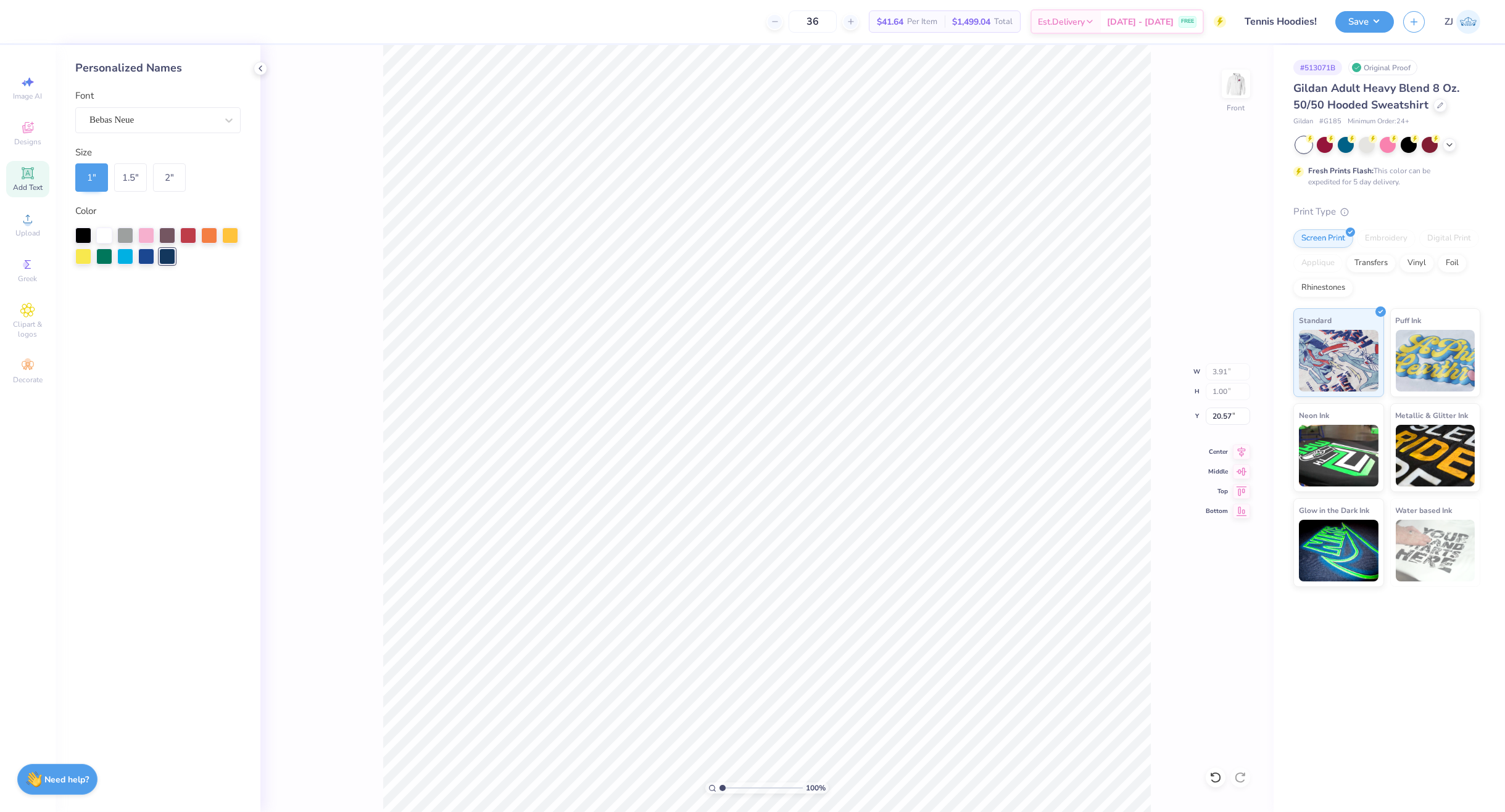
type input "7.25"
drag, startPoint x: 1225, startPoint y: 412, endPoint x: 1246, endPoint y: 420, distance: 22.5
click at [1225, 413] on input "7.25" at bounding box center [1228, 417] width 44 height 17
type input "6.00"
type input "19.47"
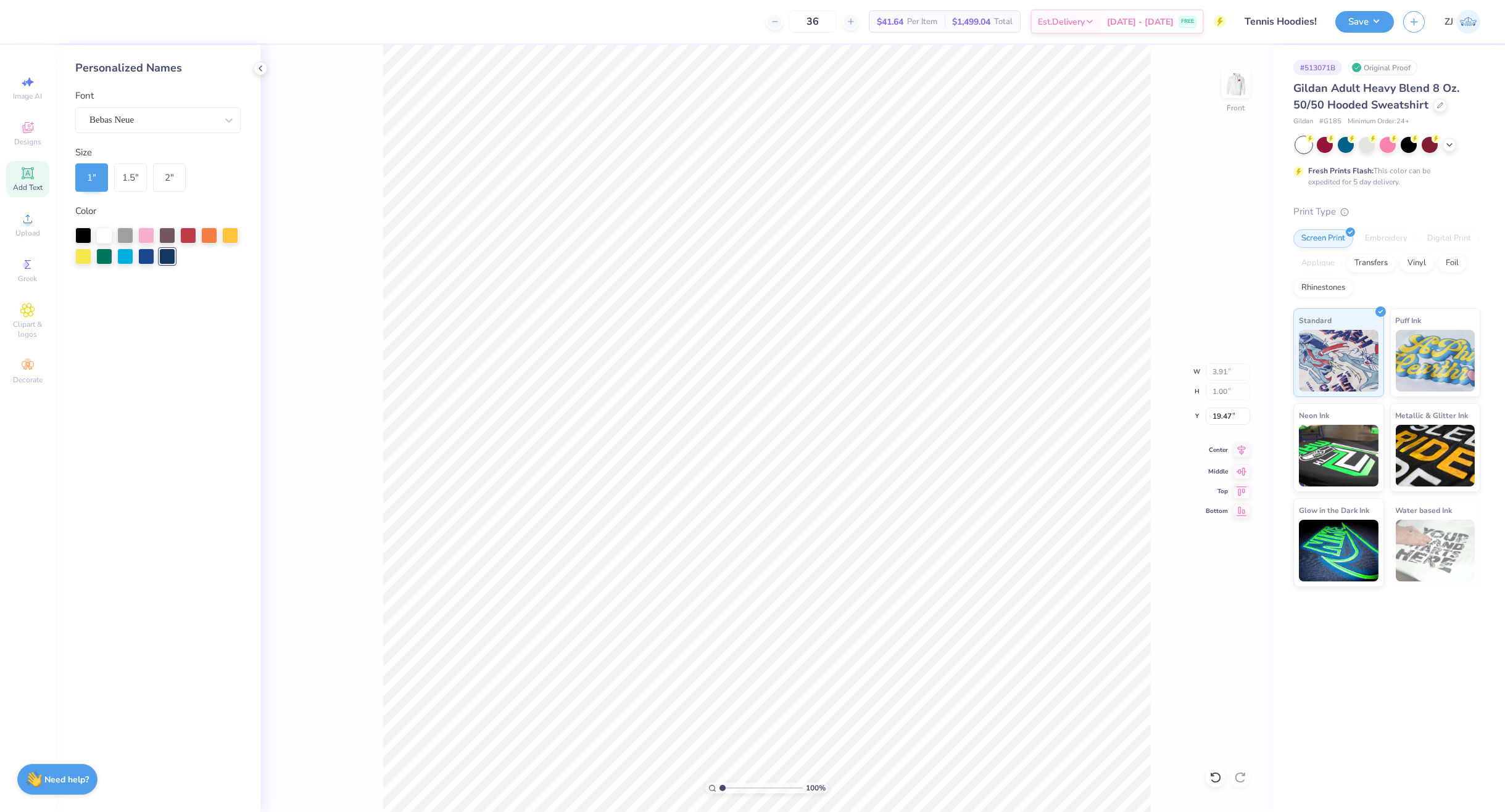
click at [1243, 446] on icon at bounding box center [1241, 450] width 18 height 15
click at [1376, 27] on button "Save" at bounding box center [1364, 20] width 59 height 22
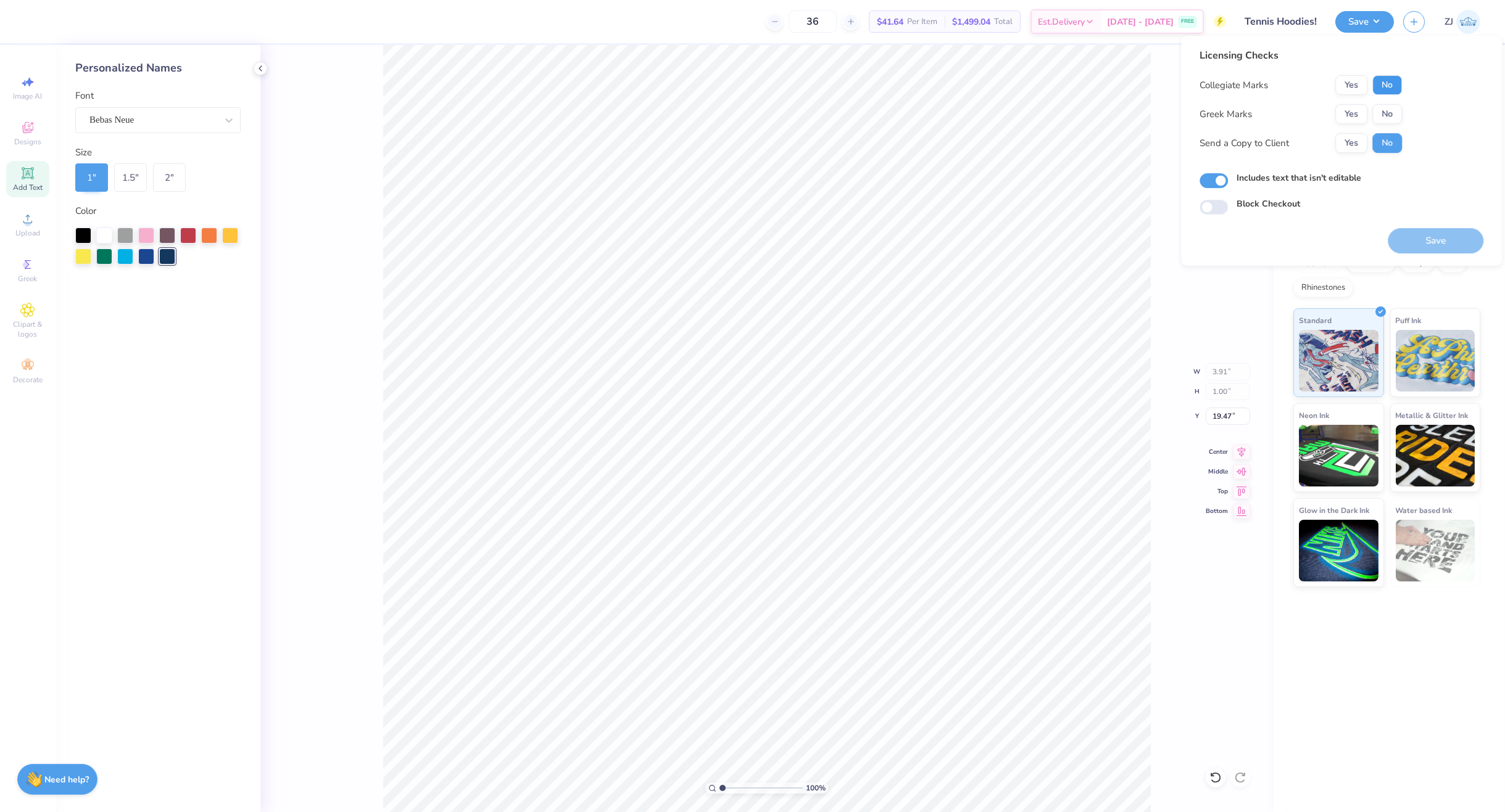
click at [1394, 89] on button "No" at bounding box center [1387, 85] width 29 height 20
click at [1387, 110] on button "No" at bounding box center [1387, 114] width 29 height 20
click at [1363, 136] on button "Yes" at bounding box center [1351, 143] width 32 height 20
click at [1420, 231] on button "Save" at bounding box center [1435, 240] width 96 height 25
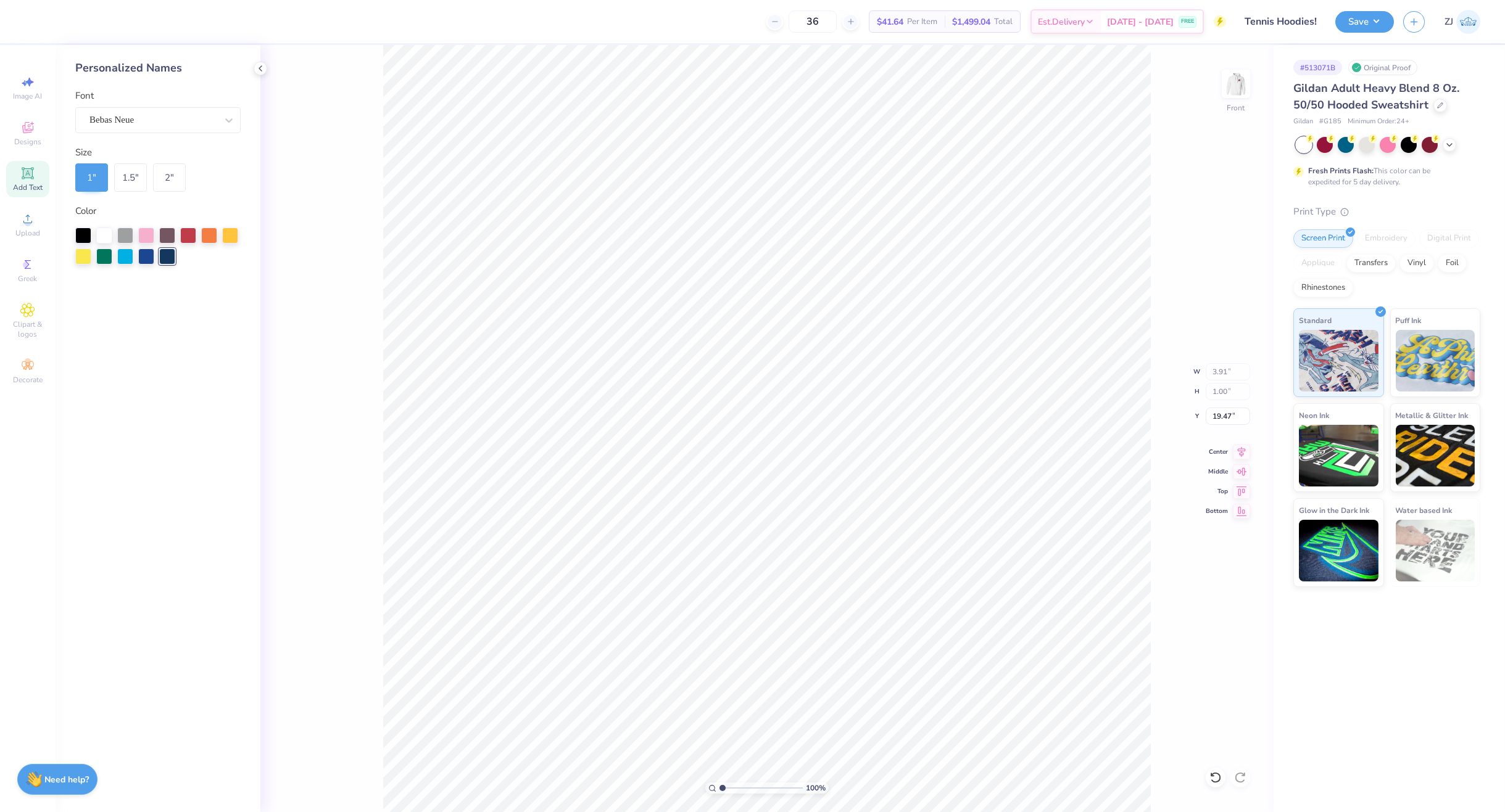
type input "12.50"
type input "12.79"
type input "6.00"
click at [24, 210] on div "Upload" at bounding box center [28, 225] width 43 height 36
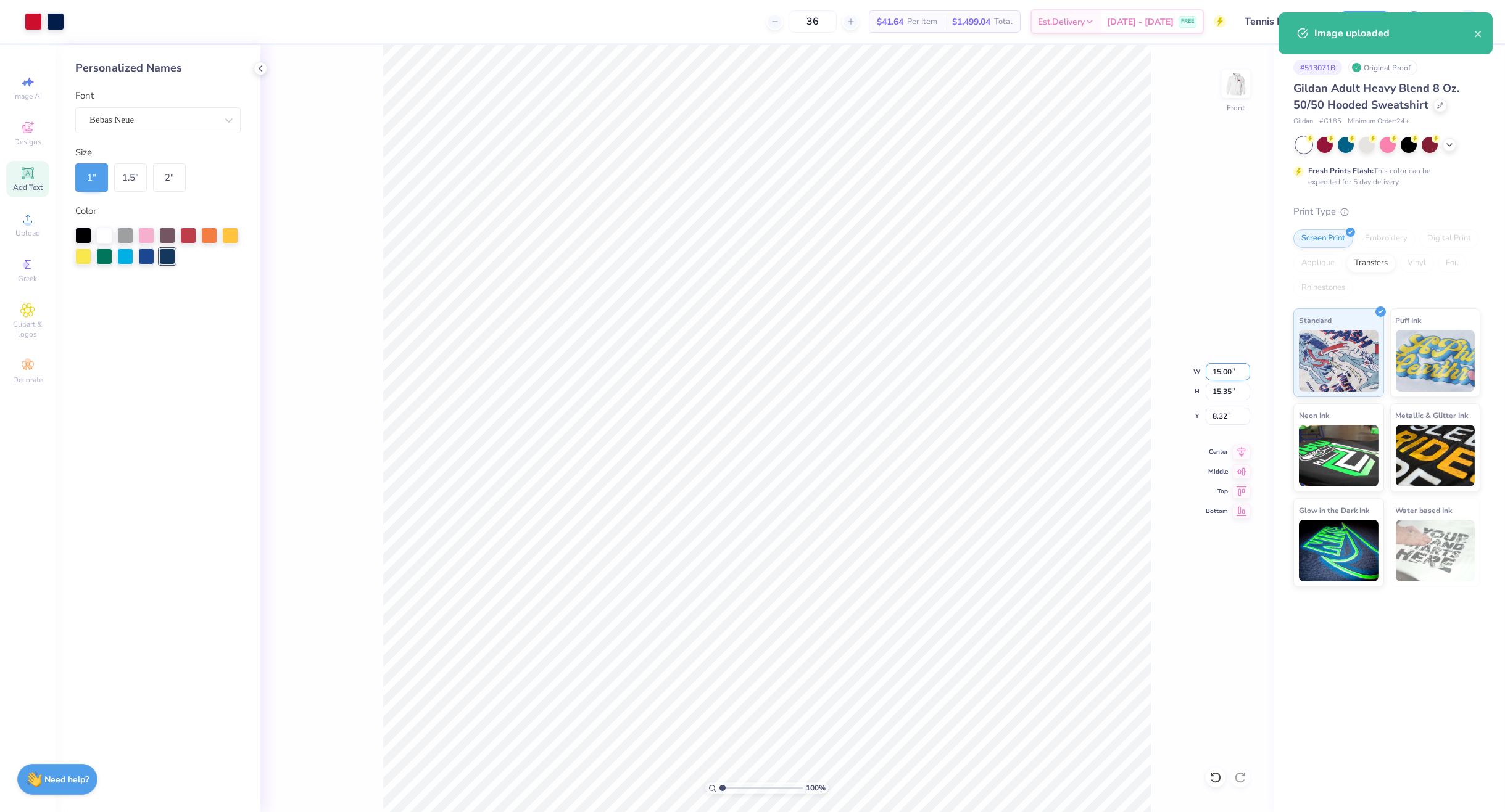
click at [1226, 367] on input "15.00" at bounding box center [1228, 372] width 44 height 17
type input "12.50"
type input "12.79"
click at [1223, 420] on input "9.60" at bounding box center [1228, 417] width 44 height 17
type input "6.00"
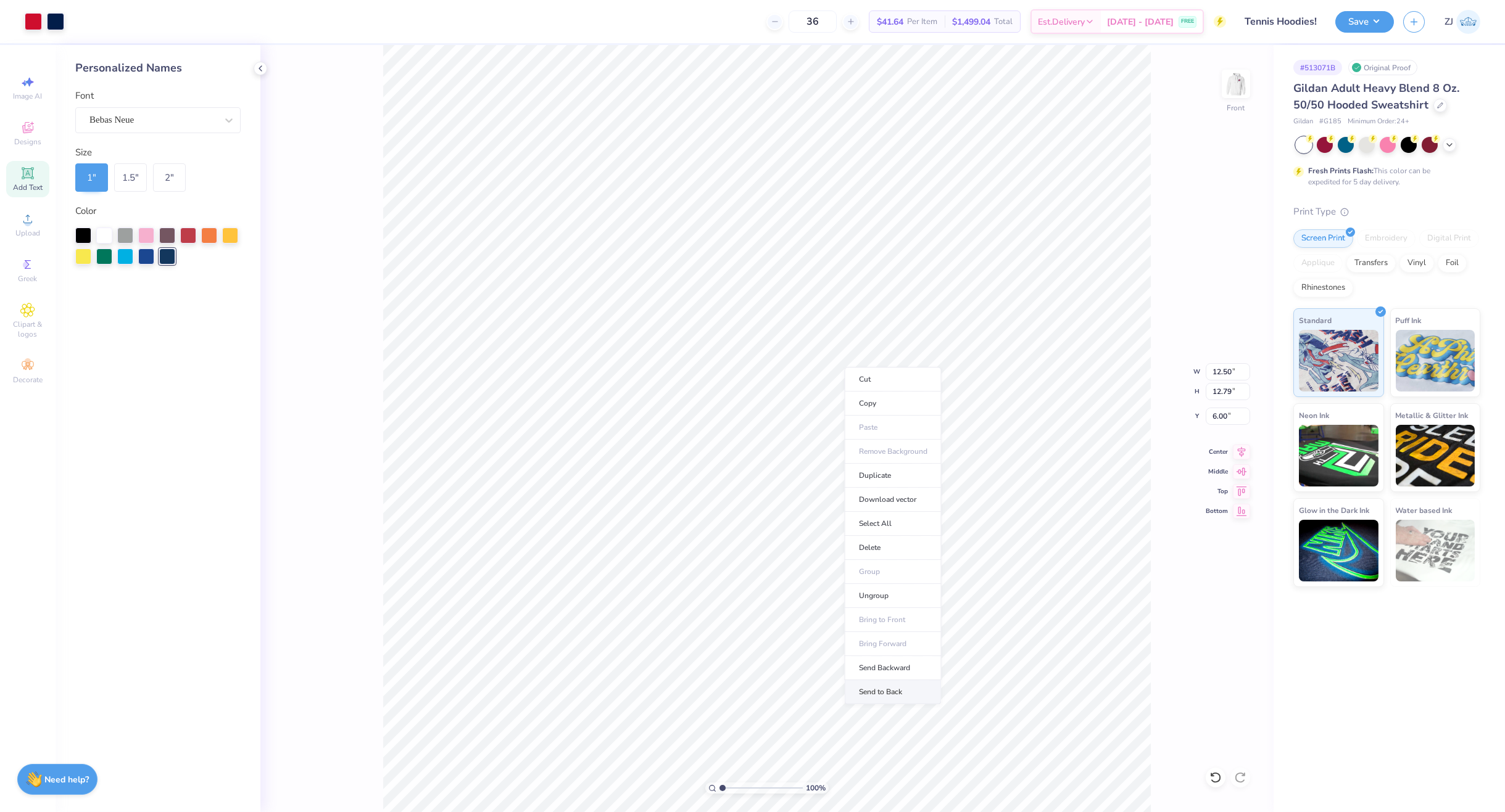
click at [899, 690] on li "Send to Back" at bounding box center [892, 692] width 97 height 24
click at [1351, 21] on button "Save" at bounding box center [1364, 20] width 59 height 22
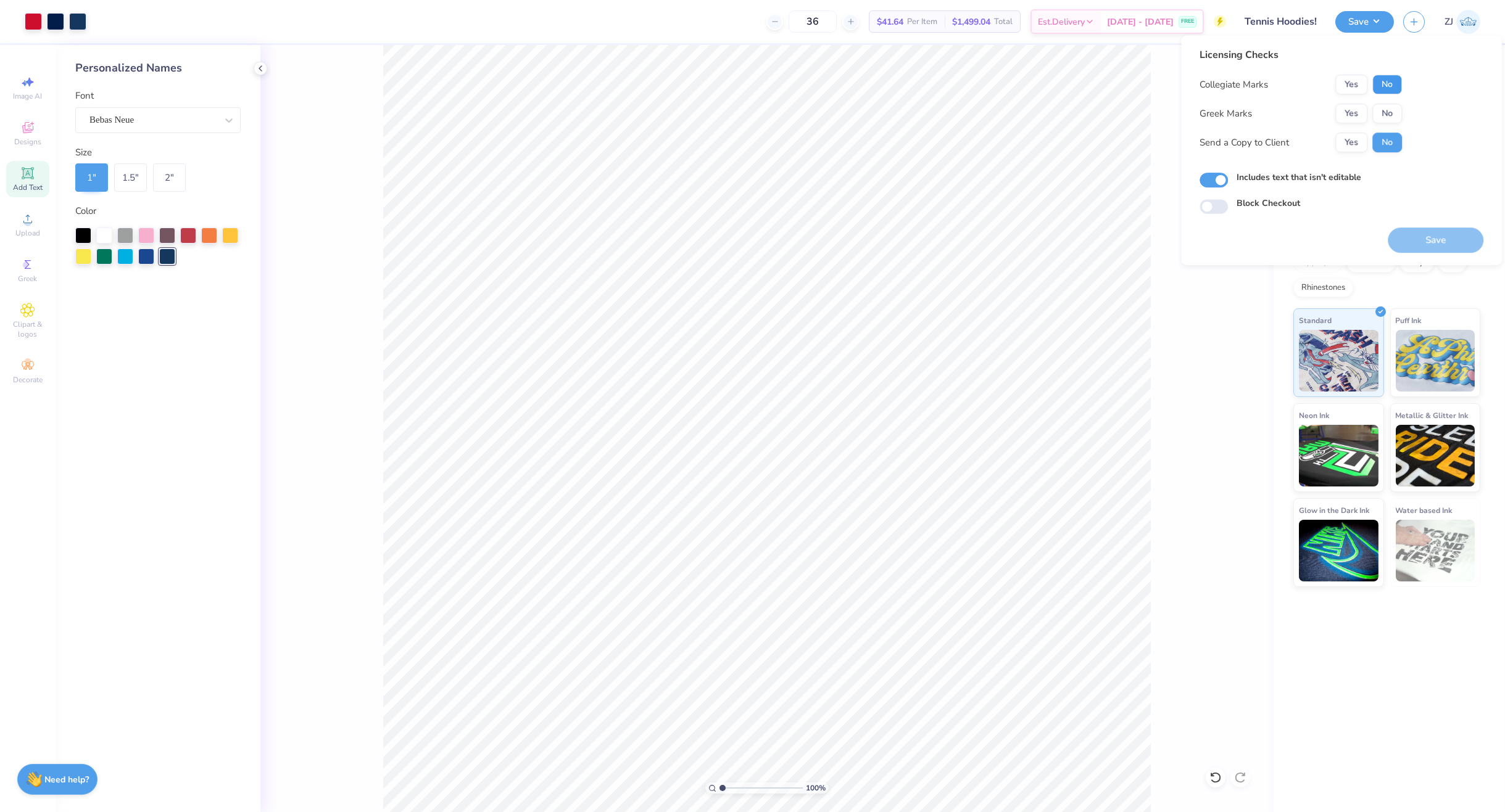
click at [1392, 87] on button "No" at bounding box center [1387, 84] width 29 height 20
click at [1385, 111] on button "No" at bounding box center [1387, 114] width 29 height 20
click at [1348, 140] on button "Yes" at bounding box center [1351, 142] width 32 height 20
click at [1441, 250] on button "Save" at bounding box center [1435, 240] width 96 height 25
